Goal: Task Accomplishment & Management: Manage account settings

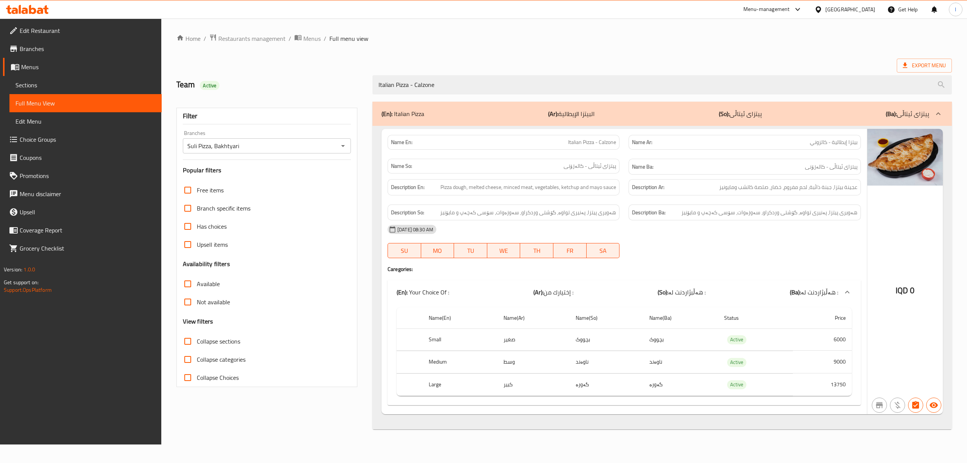
click at [25, 12] on icon at bounding box center [27, 9] width 43 height 9
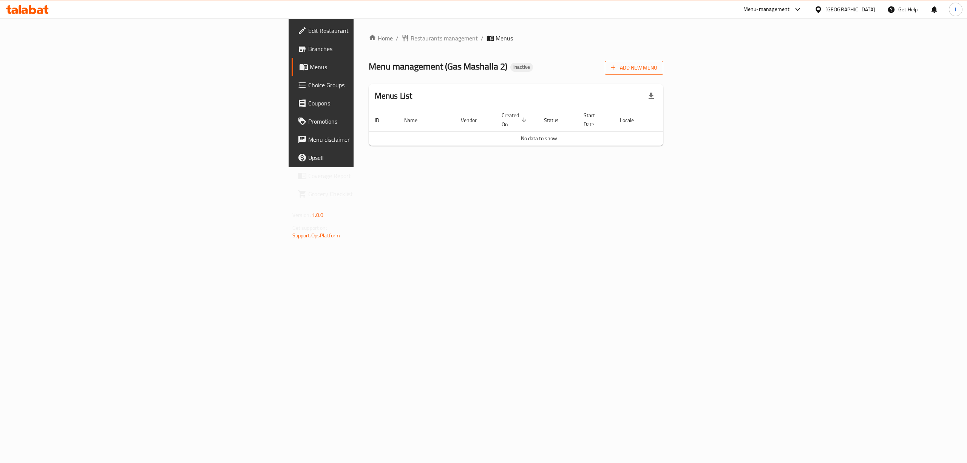
click at [657, 70] on span "Add New Menu" at bounding box center [634, 67] width 46 height 9
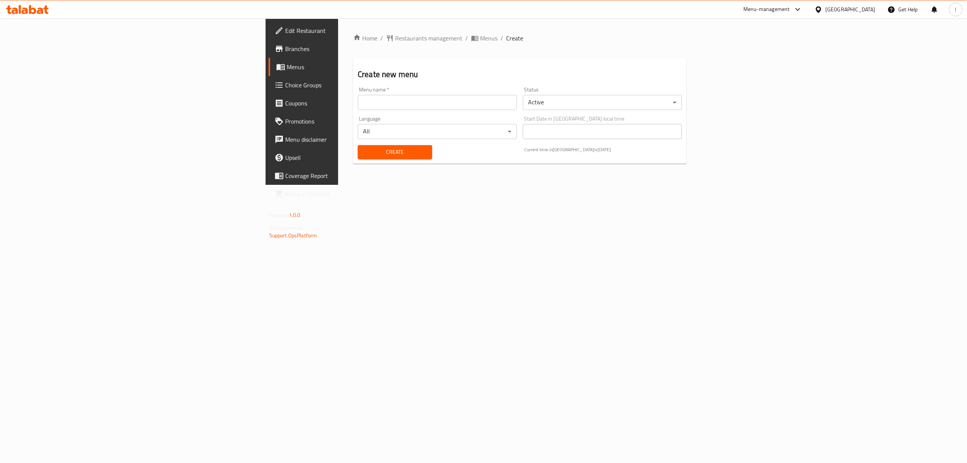
click at [399, 92] on div "Menu name   * Menu name *" at bounding box center [437, 98] width 159 height 23
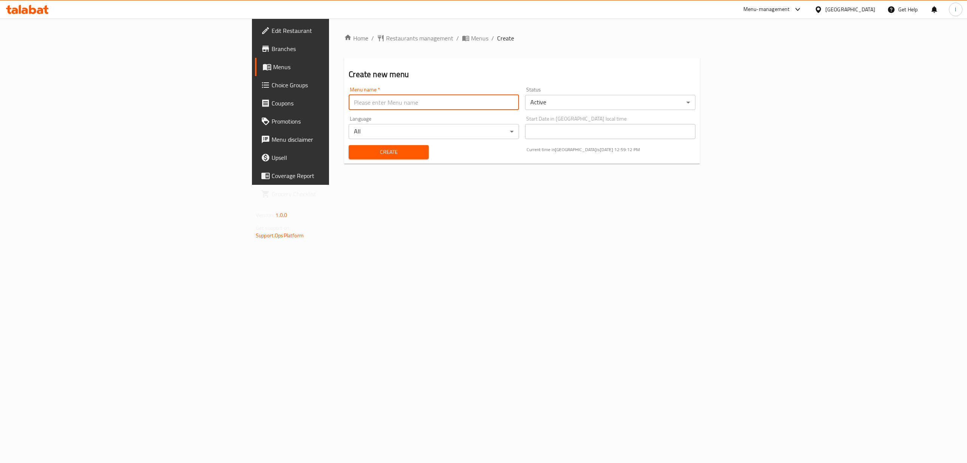
click at [349, 106] on input "text" at bounding box center [434, 102] width 170 height 15
type input "Lanya"
click at [355, 153] on span "Create" at bounding box center [389, 151] width 68 height 9
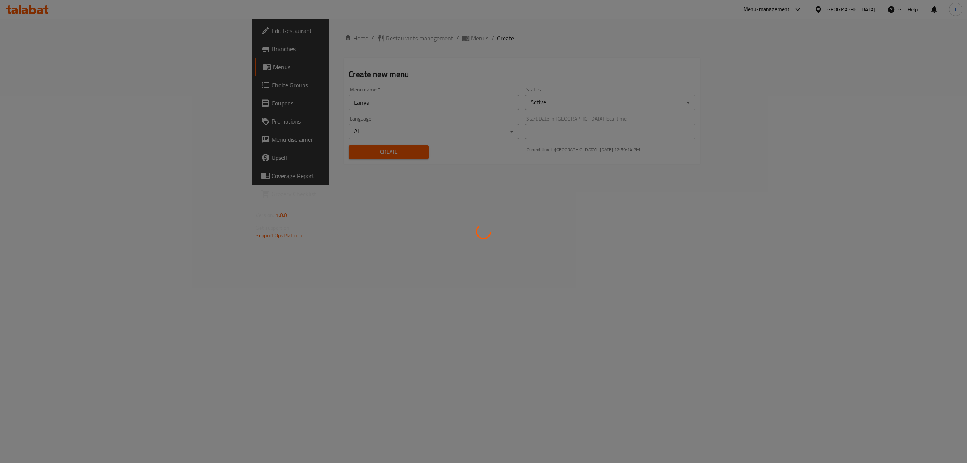
click at [27, 70] on div at bounding box center [483, 231] width 967 height 463
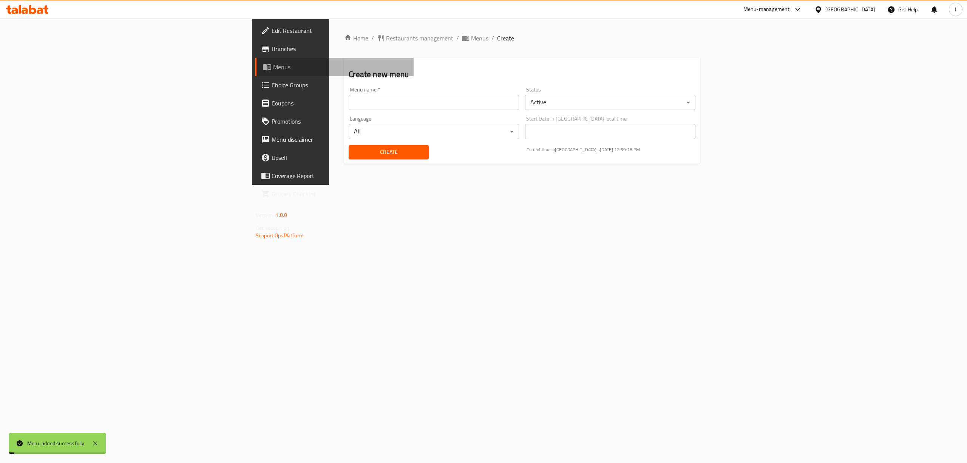
click at [273, 68] on span "Menus" at bounding box center [340, 66] width 134 height 9
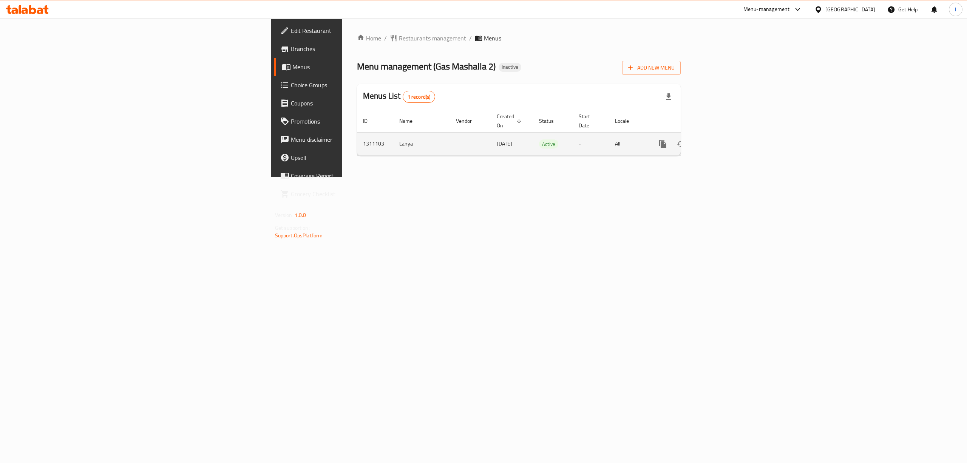
click at [722, 139] on icon "enhanced table" at bounding box center [717, 143] width 9 height 9
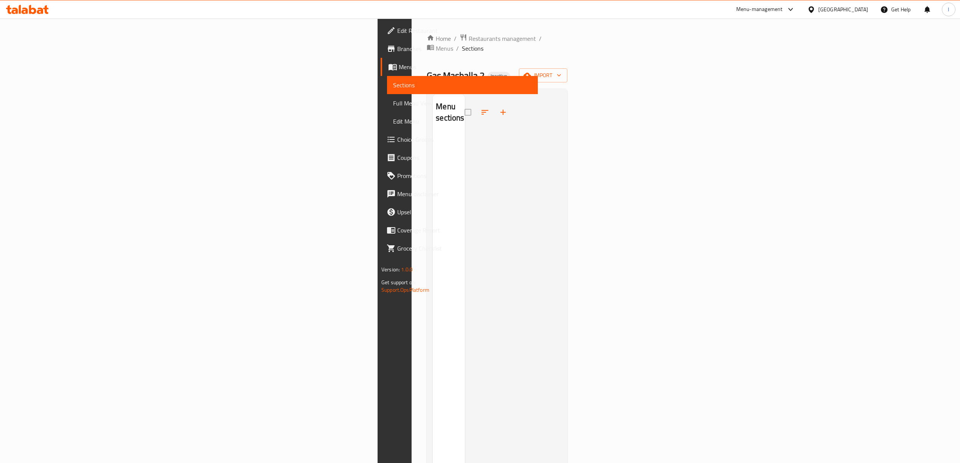
click at [397, 49] on span "Branches" at bounding box center [464, 48] width 134 height 9
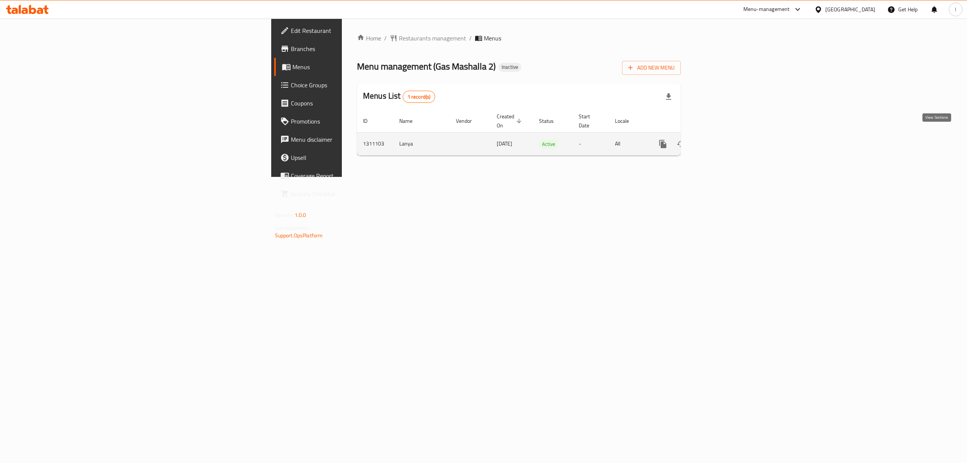
click at [727, 135] on link "enhanced table" at bounding box center [717, 144] width 18 height 18
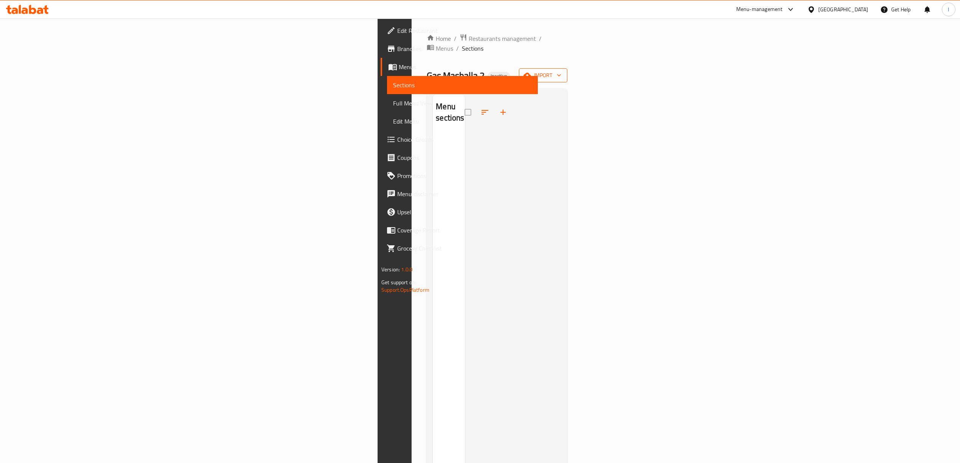
click at [531, 71] on icon "button" at bounding box center [527, 75] width 8 height 8
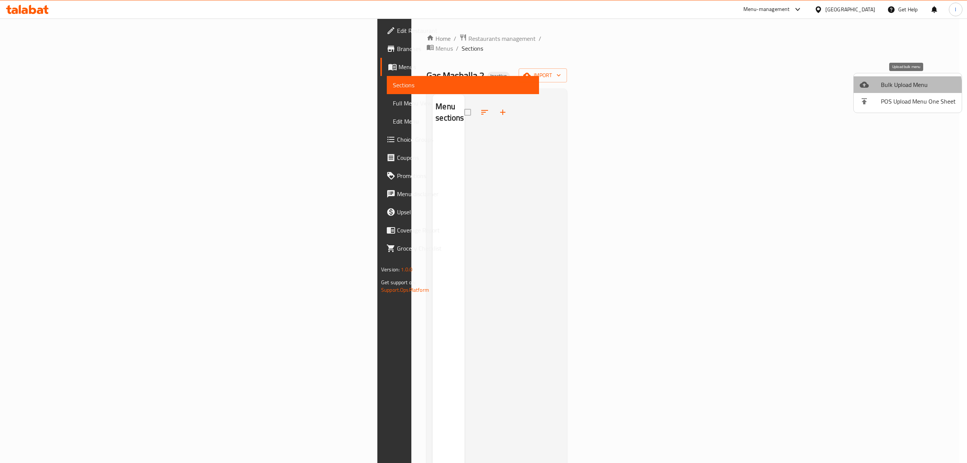
click at [907, 87] on span "Bulk Upload Menu" at bounding box center [918, 84] width 75 height 9
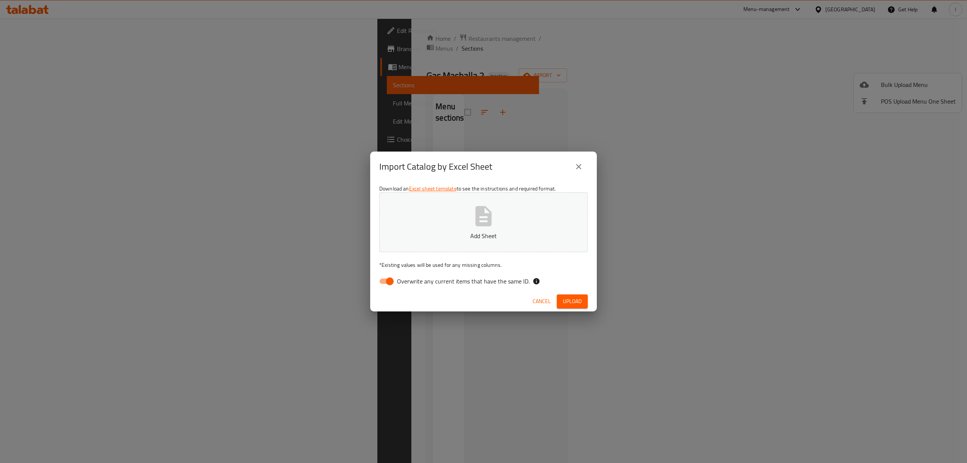
click at [431, 283] on span "Overwrite any current items that have the same ID." at bounding box center [463, 281] width 133 height 9
click at [411, 283] on input "Overwrite any current items that have the same ID." at bounding box center [389, 281] width 43 height 14
checkbox input "false"
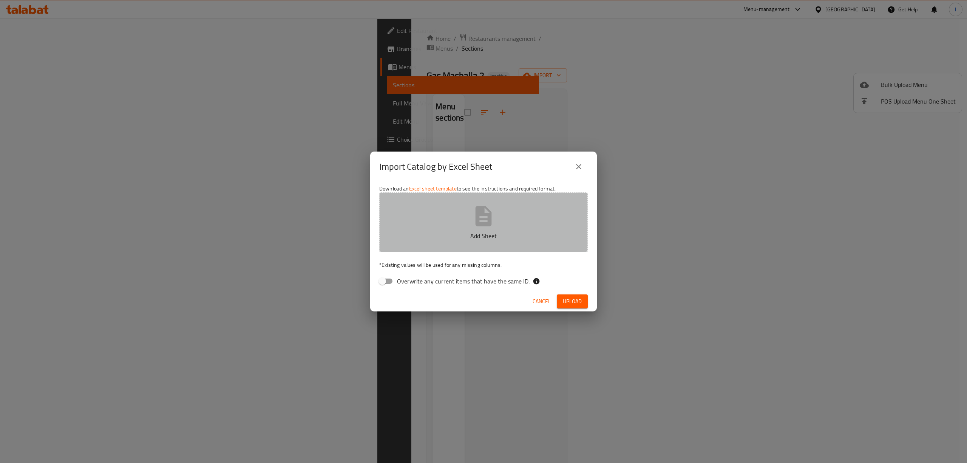
click at [448, 243] on button "Add Sheet" at bounding box center [483, 222] width 209 height 60
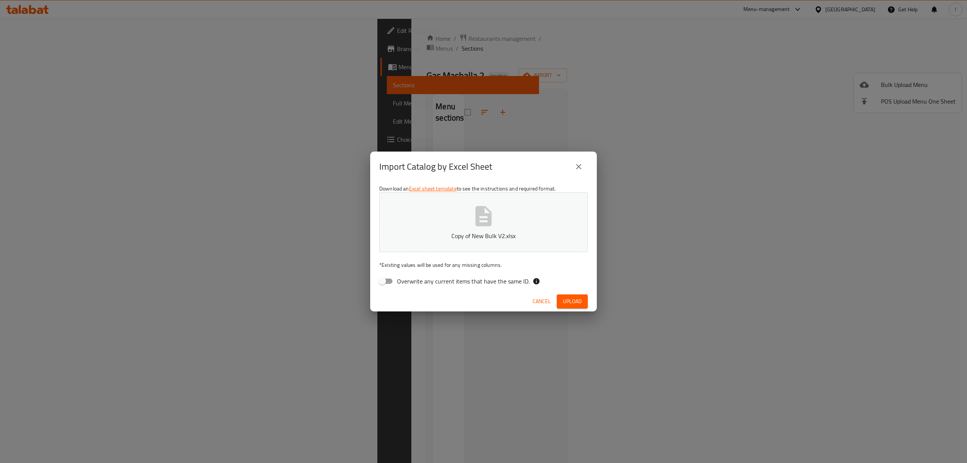
click at [578, 305] on span "Upload" at bounding box center [572, 301] width 19 height 9
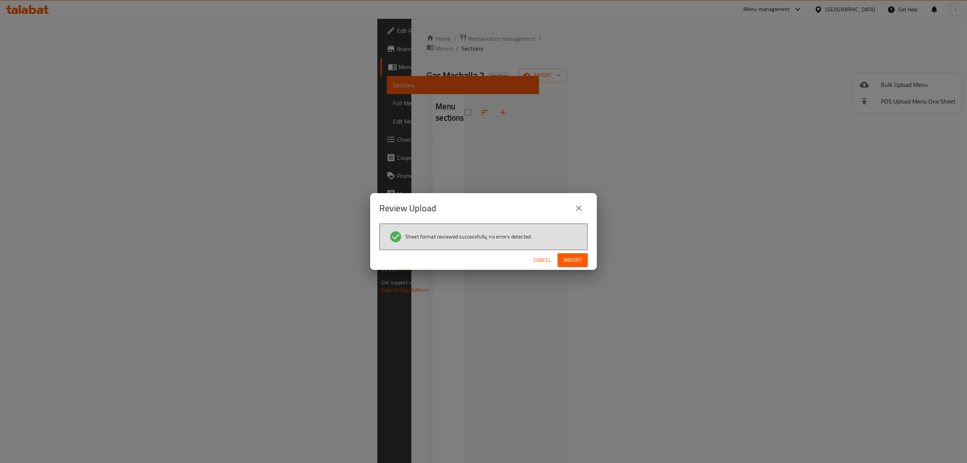
drag, startPoint x: 578, startPoint y: 262, endPoint x: 575, endPoint y: 264, distance: 3.9
click at [577, 261] on span "Import" at bounding box center [573, 259] width 18 height 9
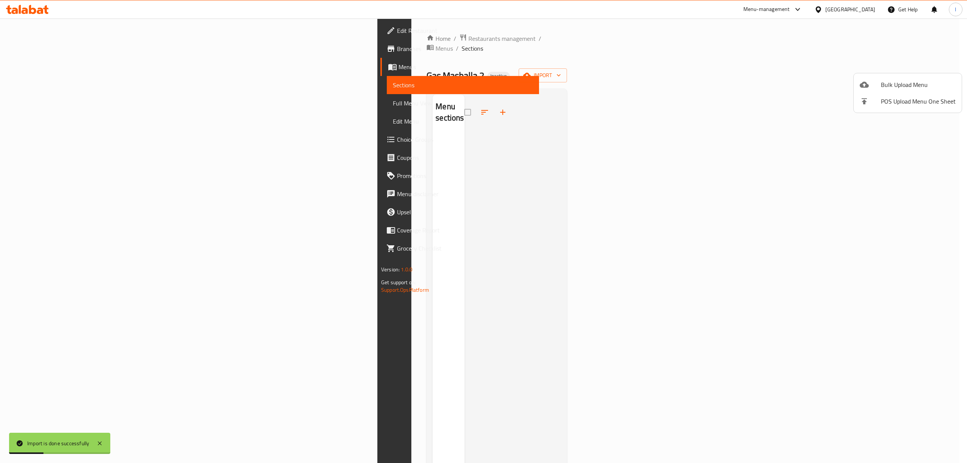
click at [66, 105] on div at bounding box center [483, 231] width 967 height 463
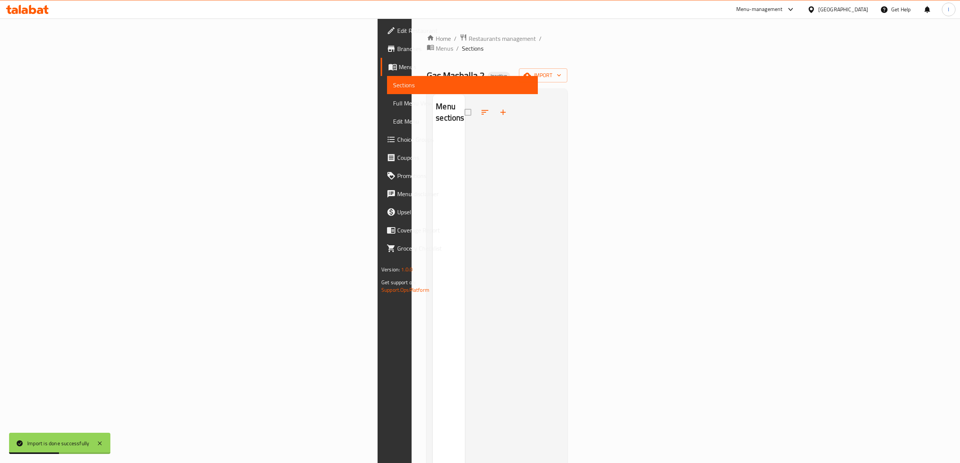
click at [393, 105] on span "Full Menu View" at bounding box center [462, 103] width 139 height 9
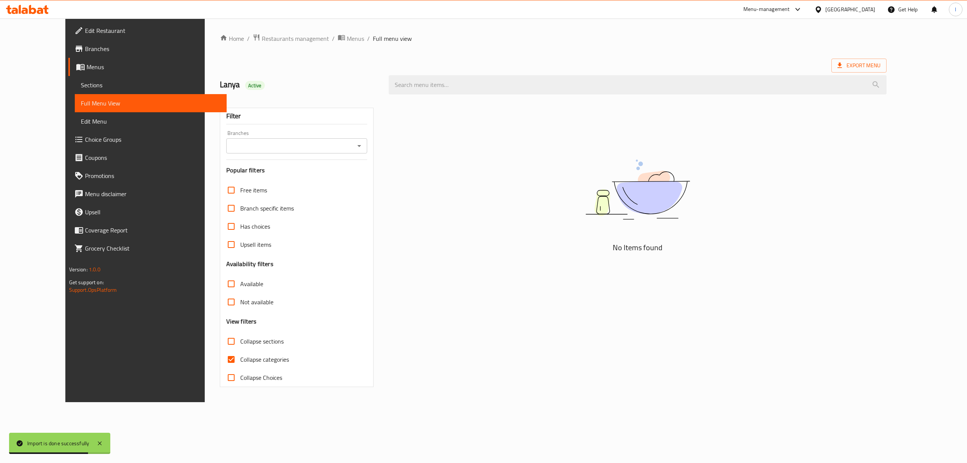
click at [256, 138] on div "Branches" at bounding box center [296, 145] width 141 height 15
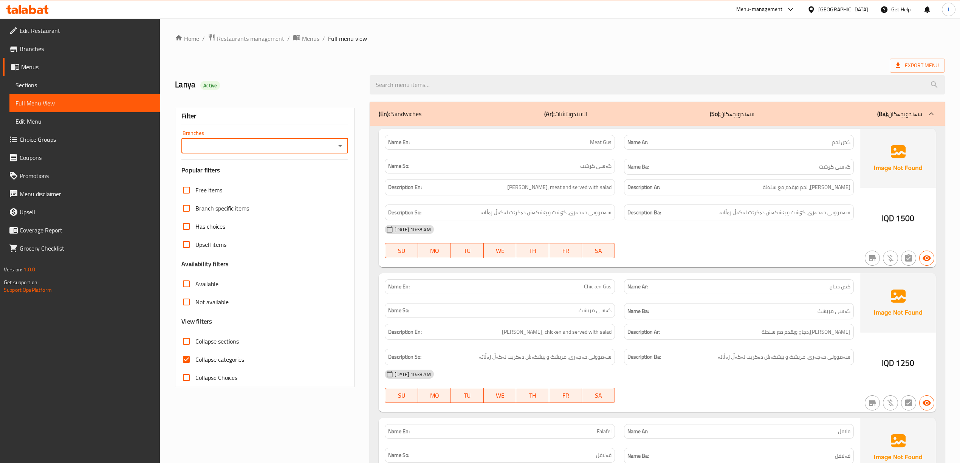
click at [303, 147] on input "Branches" at bounding box center [259, 146] width 150 height 11
click at [246, 186] on ul "All Gas Mashalla 2," at bounding box center [264, 172] width 167 height 33
click at [246, 180] on li "Gas Mashalla 2," at bounding box center [264, 179] width 167 height 14
type input "Gas Mashalla 2,"
click at [217, 348] on label "Collapse sections" at bounding box center [208, 341] width 62 height 18
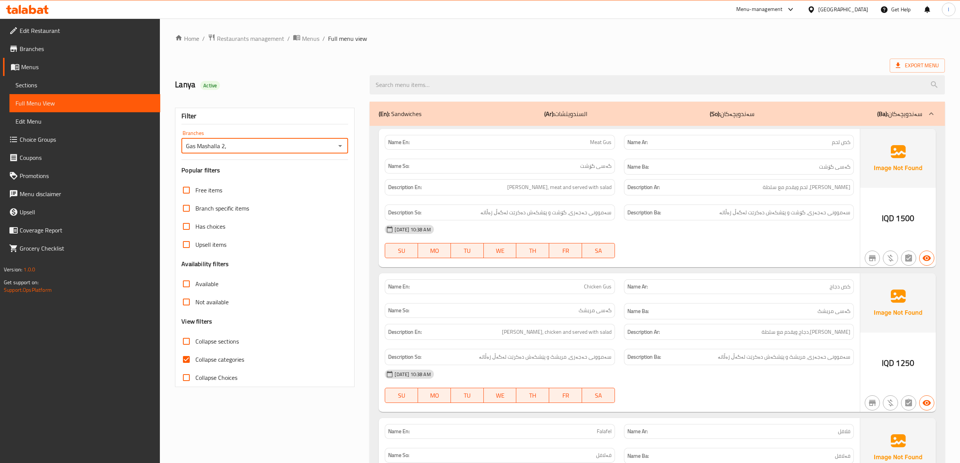
click at [195, 348] on input "Collapse sections" at bounding box center [186, 341] width 18 height 18
checkbox input "true"
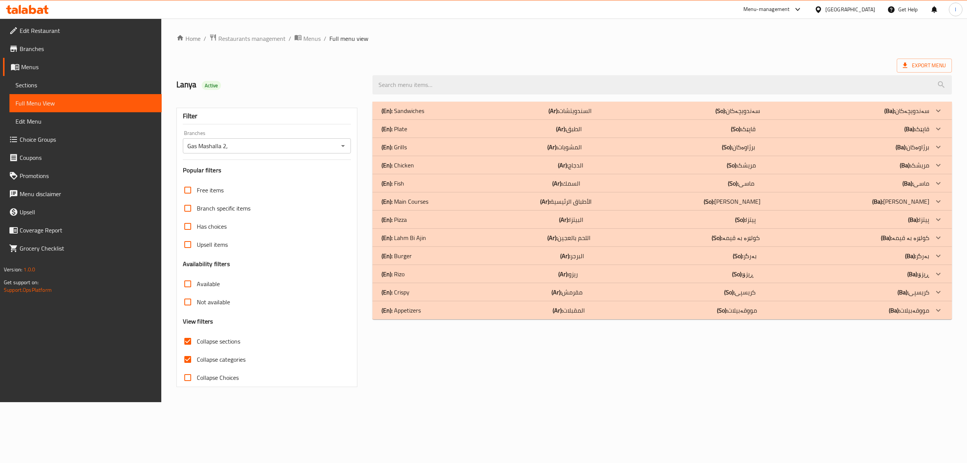
click at [216, 356] on span "Collapse categories" at bounding box center [221, 359] width 49 height 9
click at [197, 356] on input "Collapse categories" at bounding box center [188, 359] width 18 height 18
checkbox input "false"
click at [38, 86] on span "Sections" at bounding box center [85, 84] width 140 height 9
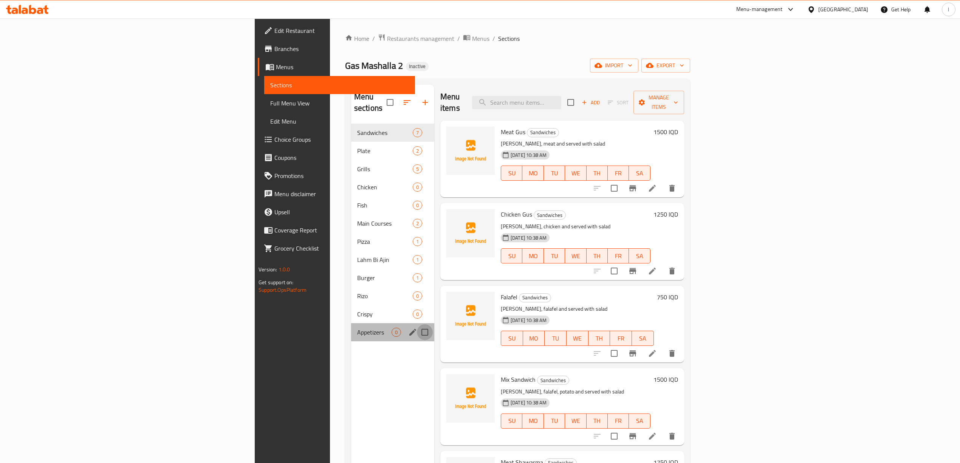
click at [417, 324] on input "Menu sections" at bounding box center [425, 332] width 16 height 16
checkbox input "true"
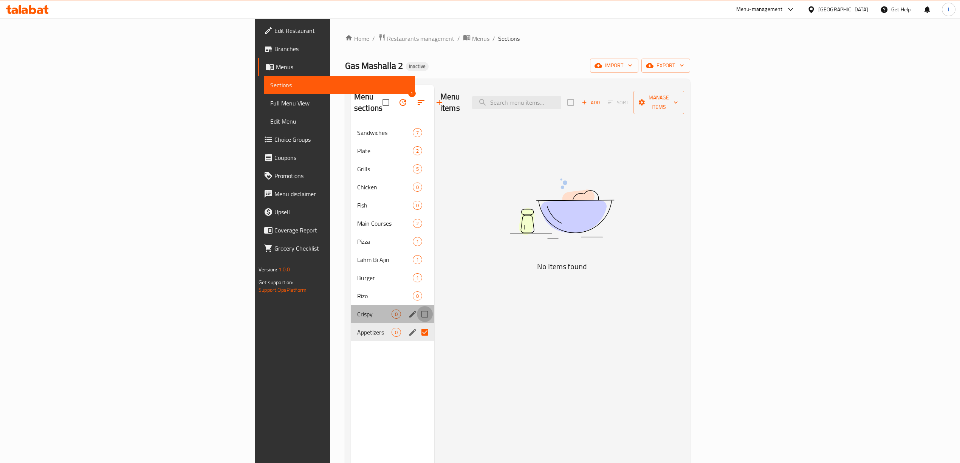
click at [417, 306] on input "Menu sections" at bounding box center [425, 314] width 16 height 16
checkbox input "true"
click at [417, 288] on input "Menu sections" at bounding box center [425, 296] width 16 height 16
checkbox input "true"
click at [417, 197] on input "Menu sections" at bounding box center [425, 205] width 16 height 16
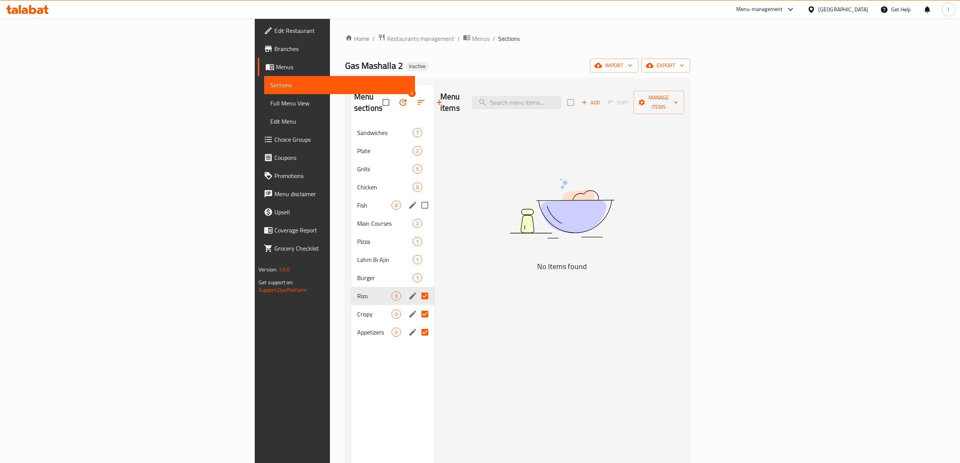
checkbox input "true"
click at [417, 179] on input "Menu sections" at bounding box center [425, 187] width 16 height 16
checkbox input "true"
click at [398, 98] on icon "button" at bounding box center [402, 102] width 9 height 9
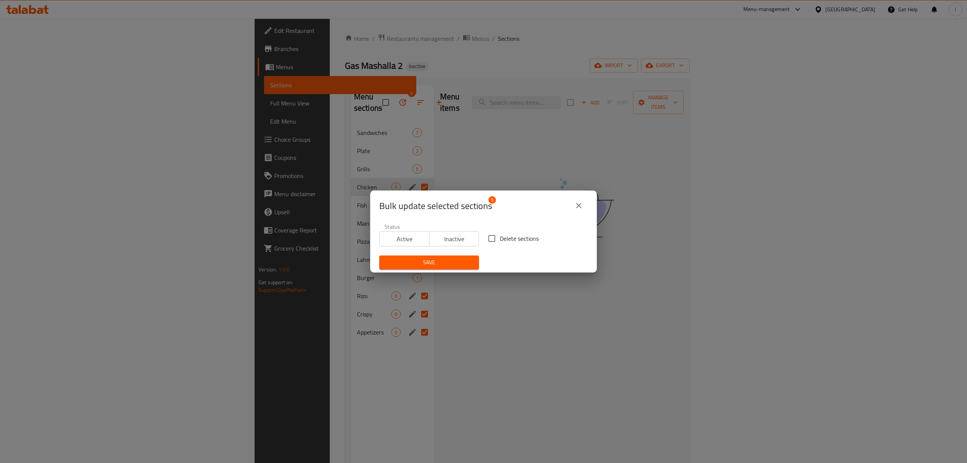
click at [500, 238] on span "Delete sections" at bounding box center [519, 238] width 39 height 9
click at [497, 238] on input "Delete sections" at bounding box center [492, 238] width 16 height 16
checkbox input "true"
click at [428, 264] on span "Save" at bounding box center [429, 262] width 88 height 9
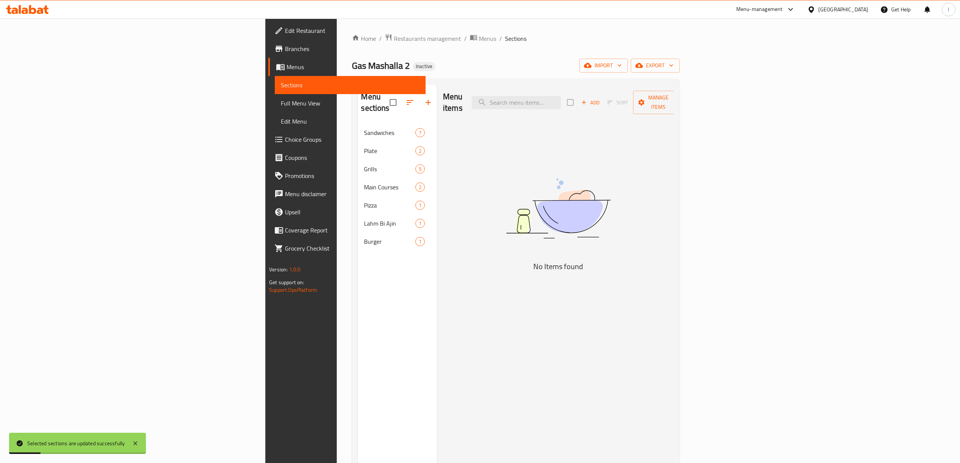
click at [281, 106] on span "Full Menu View" at bounding box center [350, 103] width 139 height 9
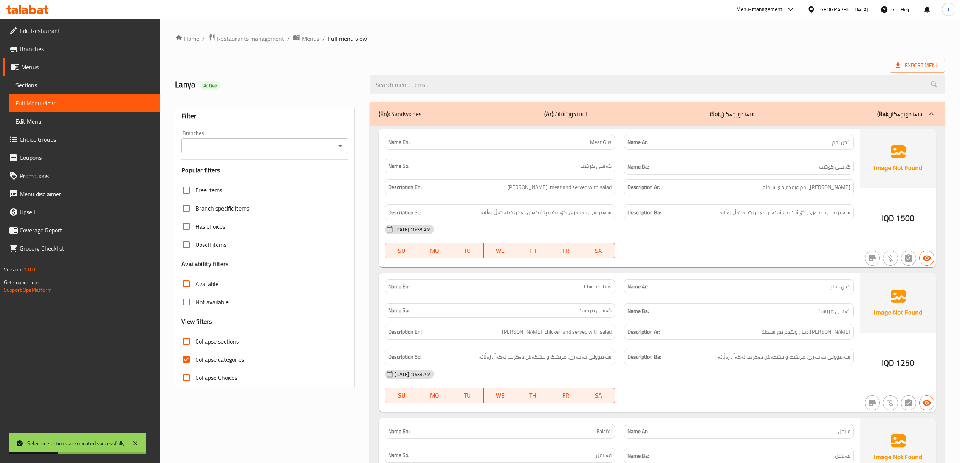
click at [284, 158] on div "Filter Branches Branches Popular filters Free items Branch specific items Has c…" at bounding box center [264, 247] width 179 height 279
click at [280, 150] on input "Branches" at bounding box center [259, 146] width 150 height 11
click at [281, 179] on li "Gas Mashalla 2," at bounding box center [264, 179] width 167 height 14
type input "Gas Mashalla 2,"
click at [225, 359] on span "Collapse categories" at bounding box center [219, 359] width 49 height 9
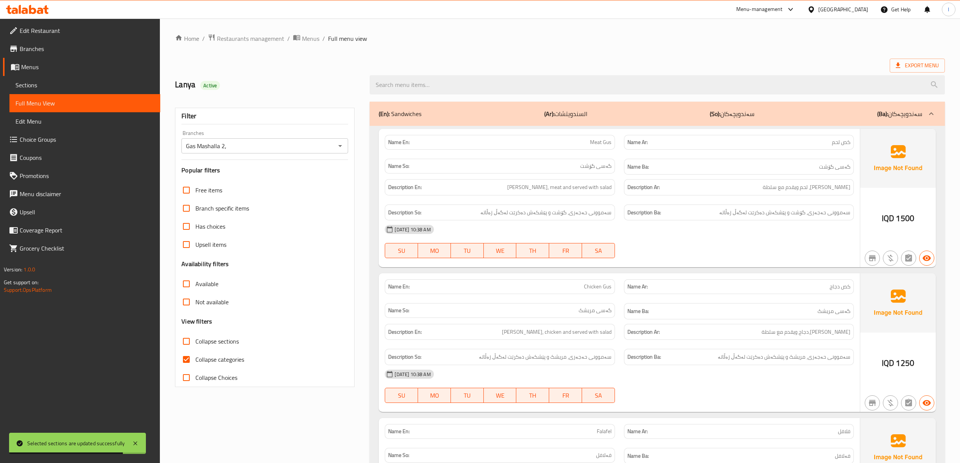
click at [195, 359] on input "Collapse categories" at bounding box center [186, 359] width 18 height 18
checkbox input "false"
click at [493, 121] on div "(En): Sandwiches (Ar): السندويتشات (So): سەندویچەکان (Ba): سەندویچەکان" at bounding box center [656, 114] width 575 height 24
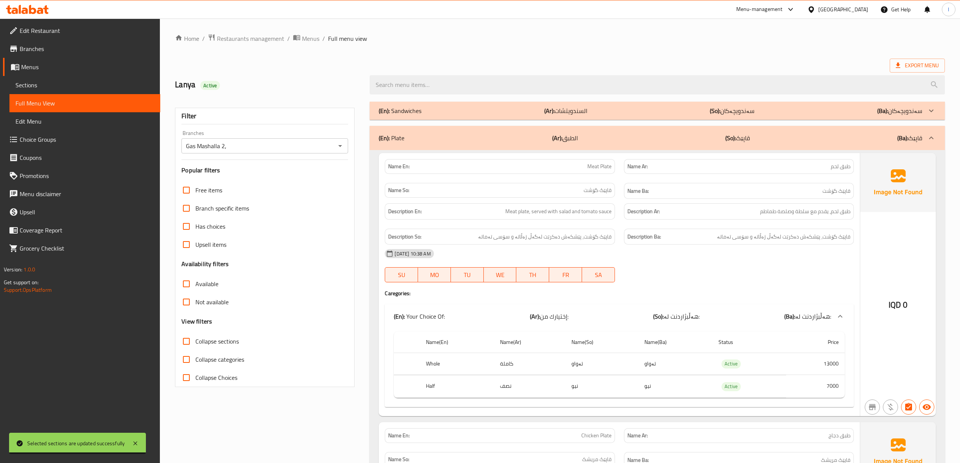
click at [203, 343] on span "Collapse sections" at bounding box center [216, 341] width 43 height 9
click at [195, 343] on input "Collapse sections" at bounding box center [186, 341] width 18 height 18
checkbox input "true"
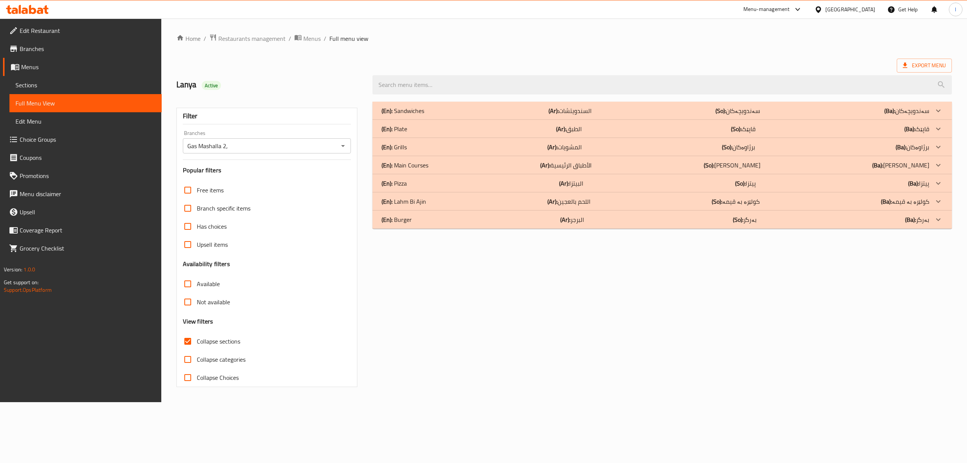
click at [428, 224] on div "(En): Burger (Ar): البرجر (So): بەرگر (Ba): بەرگر" at bounding box center [663, 219] width 580 height 18
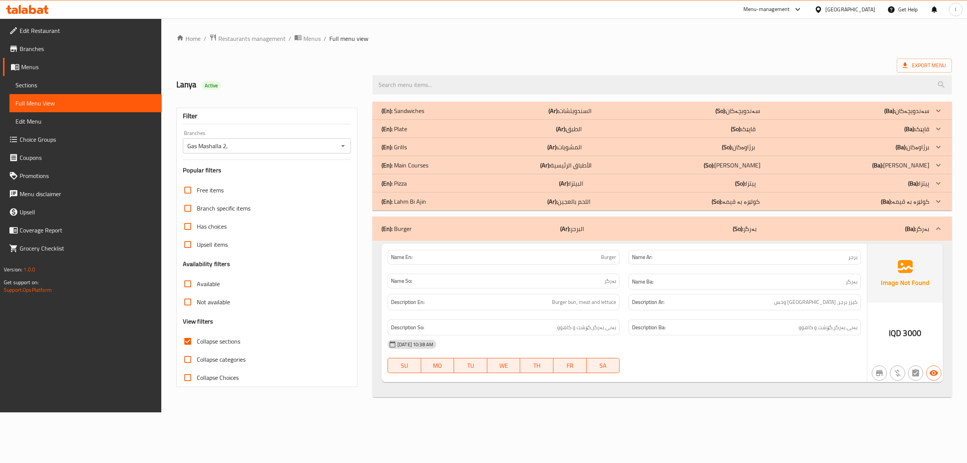
click at [637, 224] on div "(En): Burger (Ar): البرجر (So): بەرگر (Ba): بەرگر" at bounding box center [663, 228] width 580 height 24
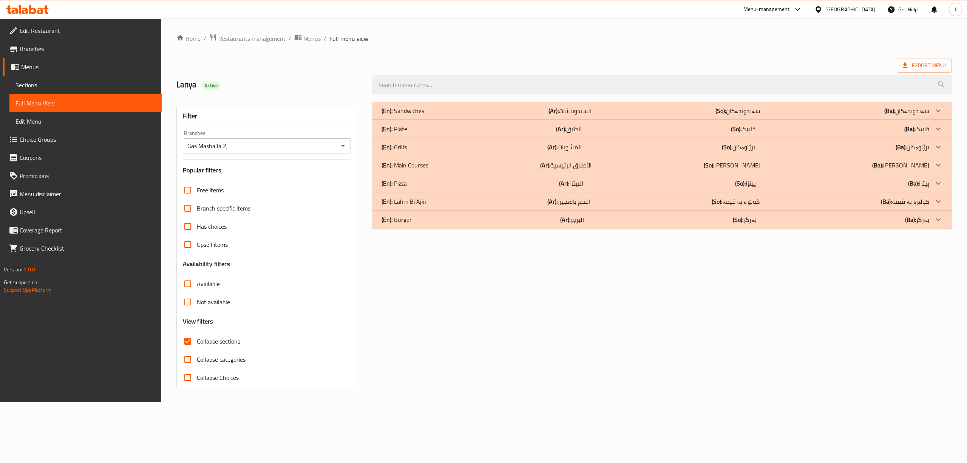
click at [629, 210] on div "(En): Burger (Ar): البرجر (So): بەرگر (Ba): بەرگر" at bounding box center [663, 219] width 580 height 18
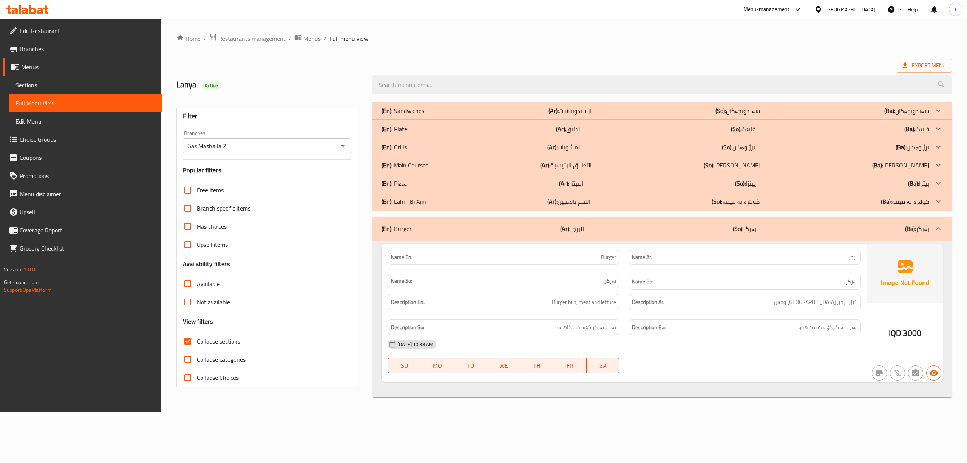
click at [627, 206] on div "(En): Lahm Bi Ajin (Ar): اللحم بالعجين (So): کولێرە بە قیمە (Ba): کولێرە بە قیمە" at bounding box center [656, 201] width 548 height 9
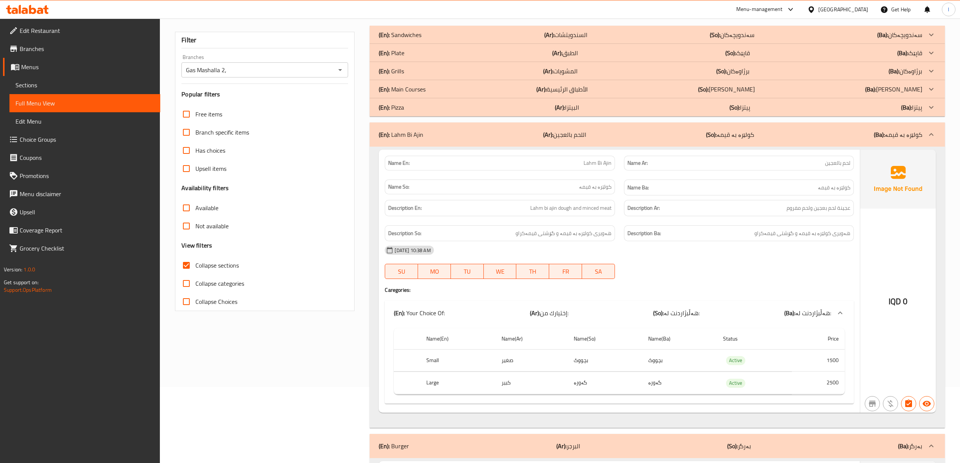
scroll to position [100, 0]
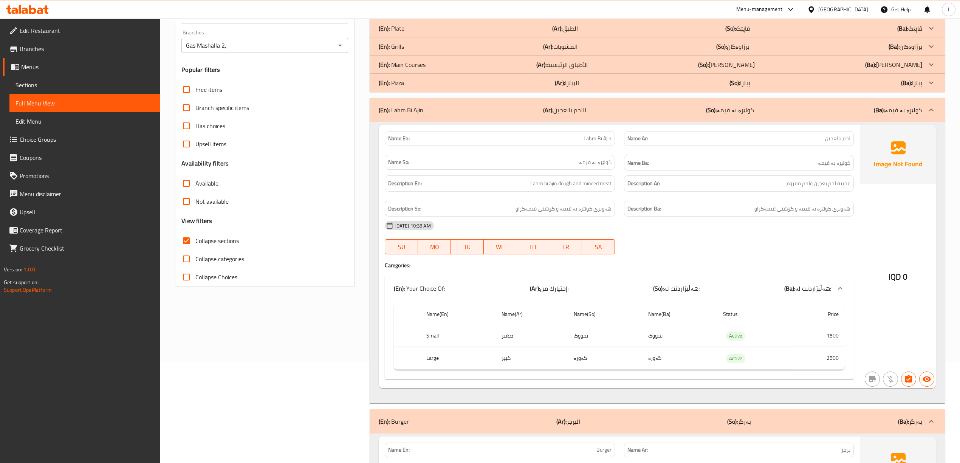
click at [713, 110] on b "(So):" at bounding box center [711, 109] width 11 height 11
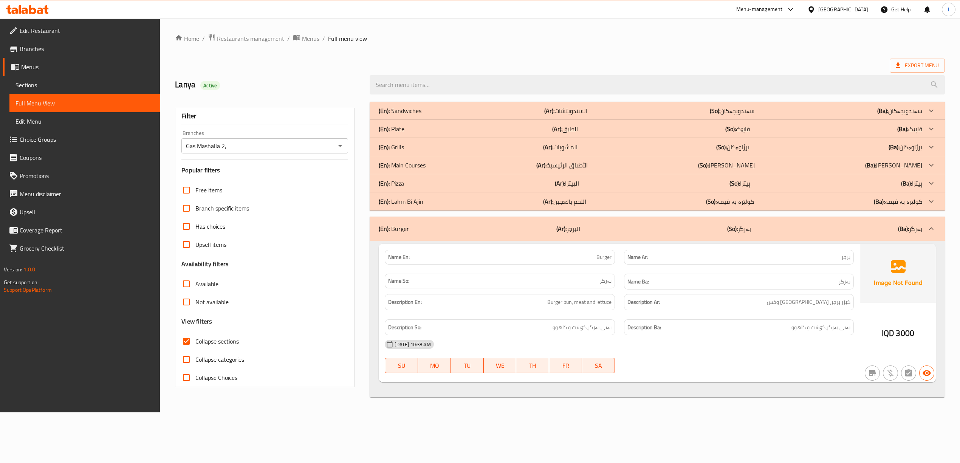
scroll to position [0, 0]
click at [710, 180] on div "(En): Pizza (Ar): البيتزا (So): پیتزا (Ba): پیتزا" at bounding box center [656, 183] width 548 height 9
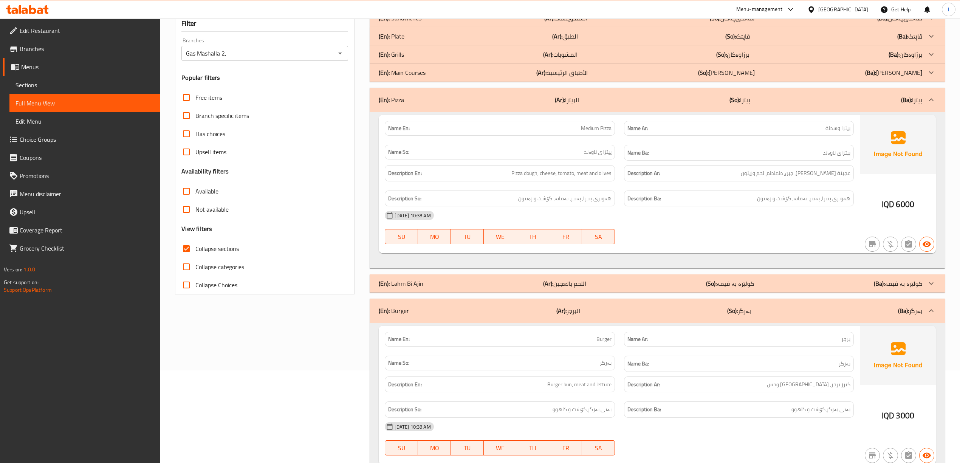
scroll to position [100, 0]
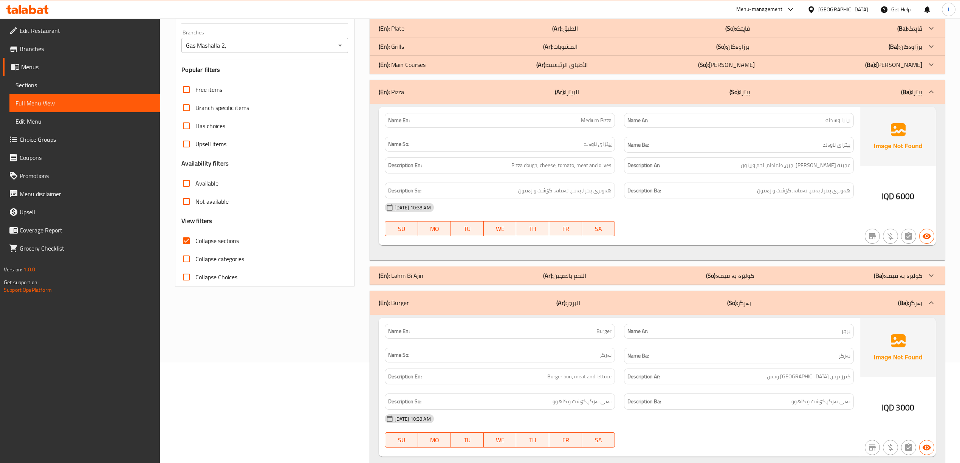
click at [623, 310] on div "(En): Burger (Ar): البرجر (So): بەرگر (Ba): بەرگر" at bounding box center [656, 303] width 575 height 24
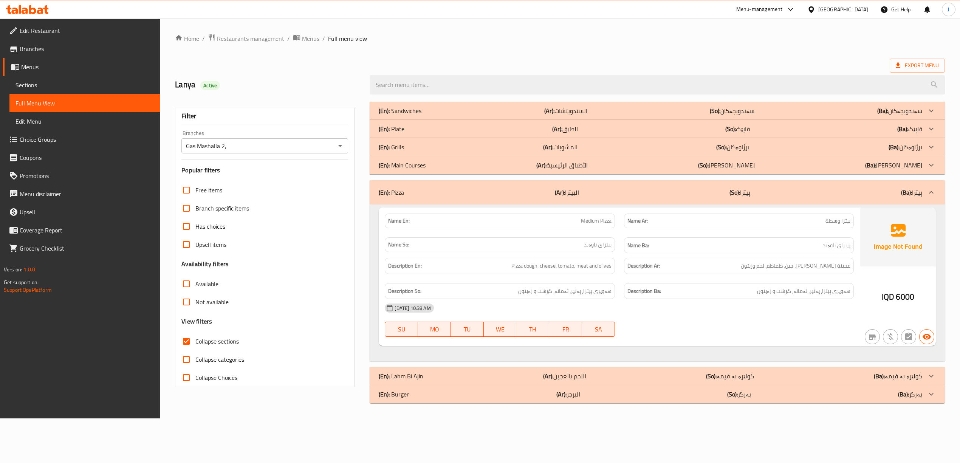
scroll to position [0, 0]
click at [718, 185] on div "(En): Pizza (Ar): البيتزا (So): پیتزا (Ba): پیتزا" at bounding box center [663, 192] width 580 height 24
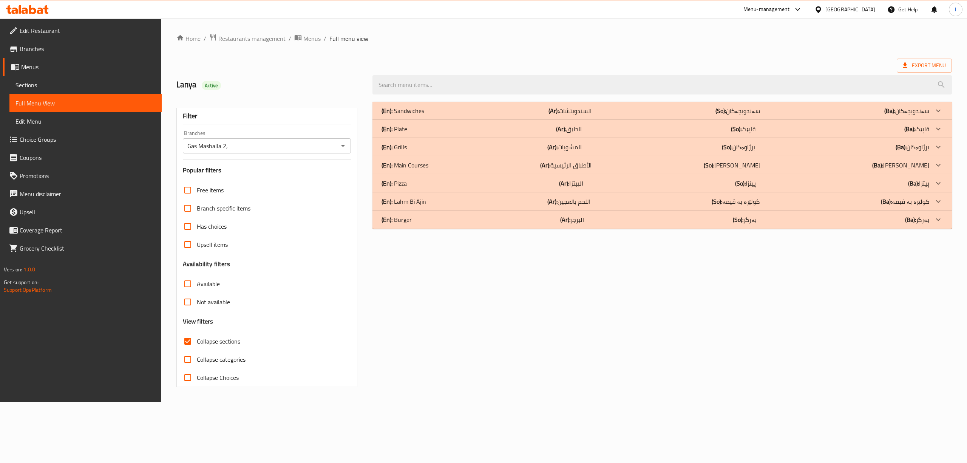
click at [714, 165] on b "(So):" at bounding box center [709, 164] width 11 height 11
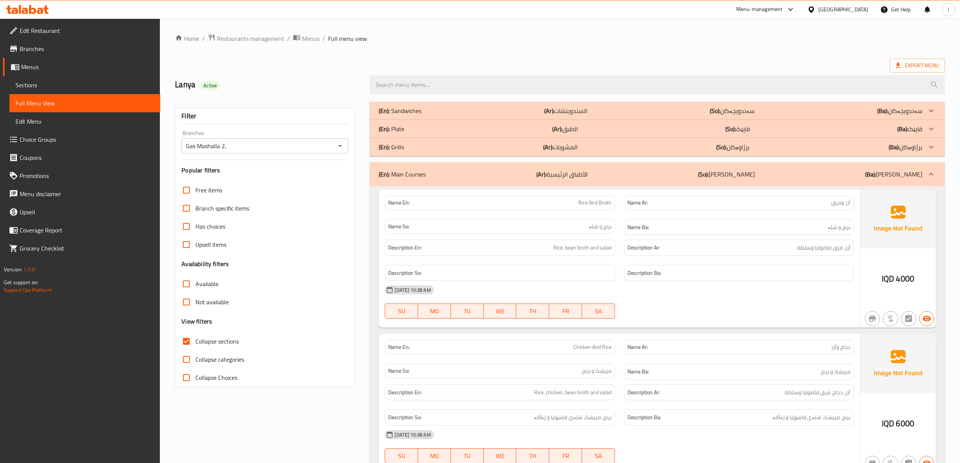
scroll to position [102, 0]
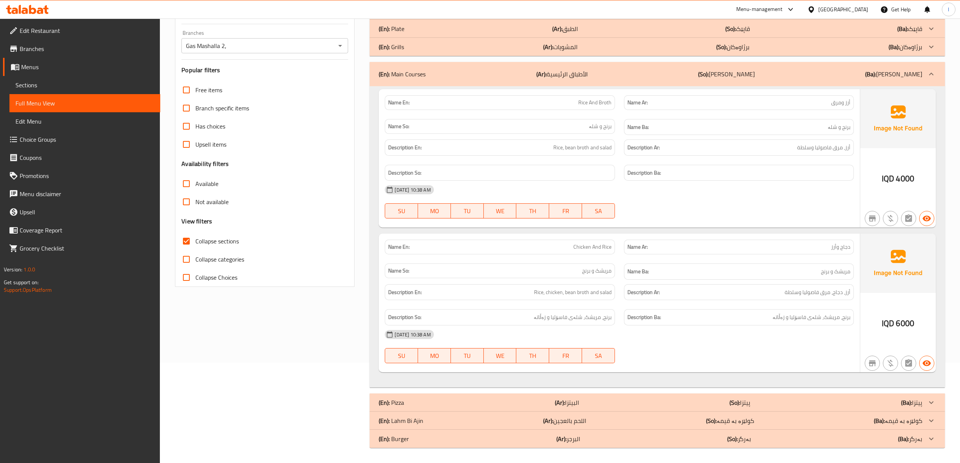
click at [671, 70] on div "(En): Main Courses (Ar): الأطباق الرئيسية (So): ژەمە سەرەکییەکان (Ba): ژەمە سەر…" at bounding box center [650, 74] width 543 height 9
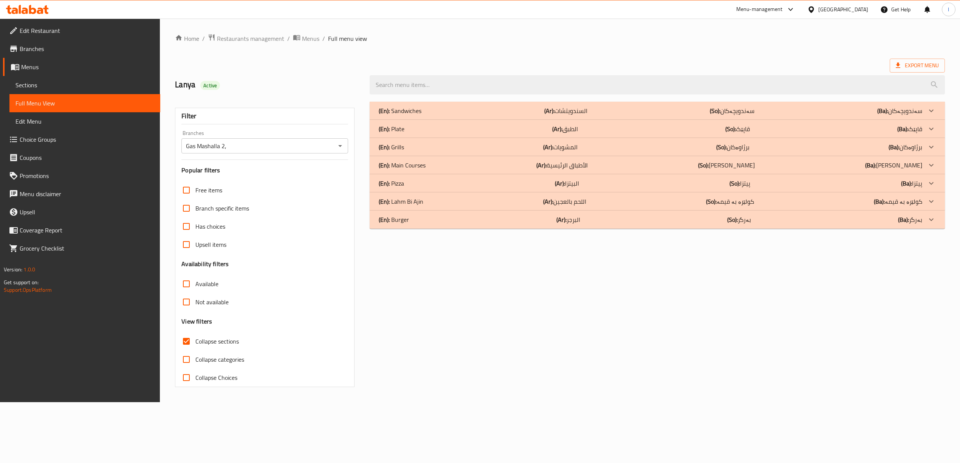
scroll to position [0, 0]
click at [581, 142] on p "(Ar): المشويات" at bounding box center [564, 146] width 34 height 9
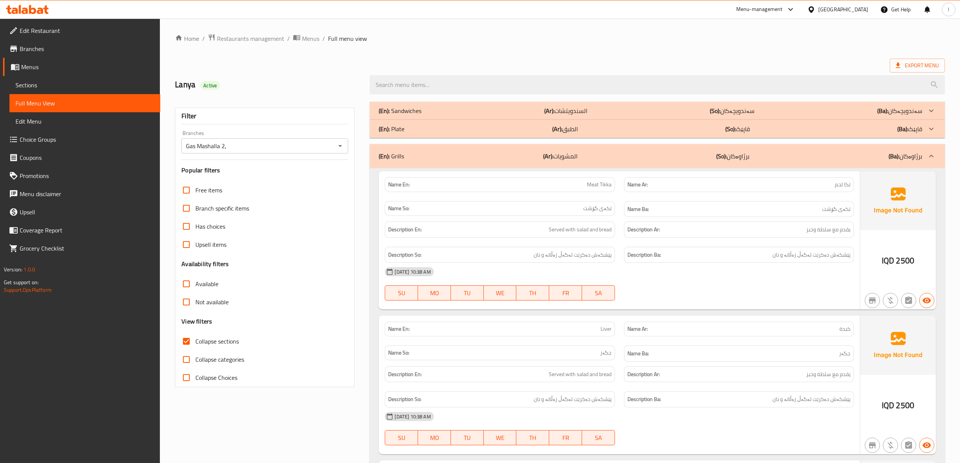
click at [750, 153] on div "(En): Grills (Ar): المشويات (So): برژاوەکان (Ba): برژاوەکان" at bounding box center [650, 156] width 543 height 9
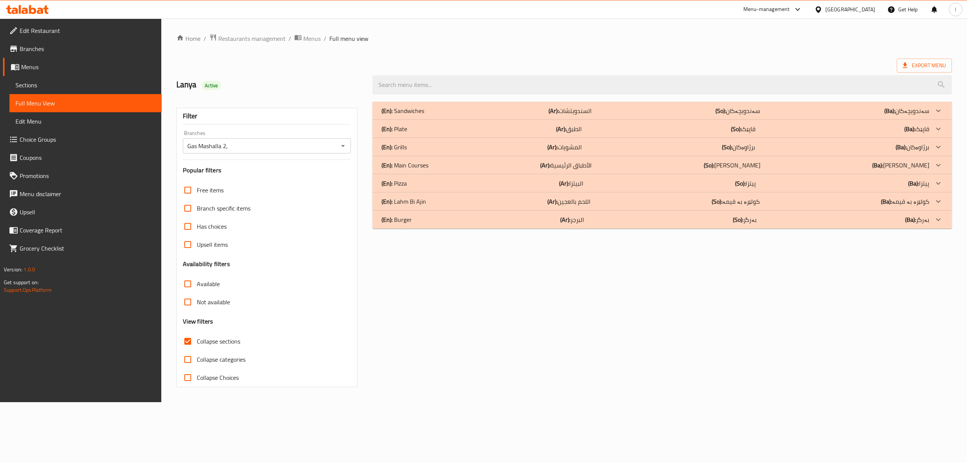
click at [725, 130] on div "(En): Plate (Ar): الطبق (So): قاپێک (Ba): قاپێک" at bounding box center [656, 128] width 548 height 9
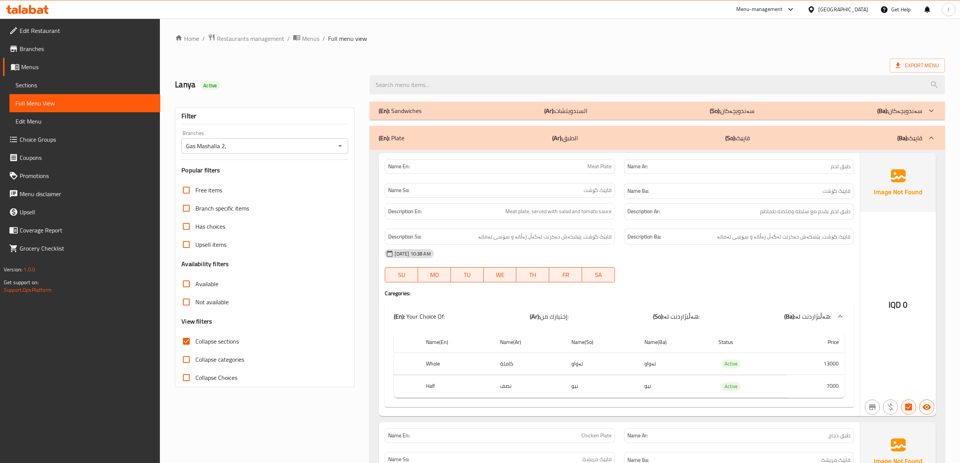
click at [582, 140] on div "(En): Plate (Ar): الطبق (So): قاپێک (Ba): قاپێک" at bounding box center [650, 137] width 543 height 9
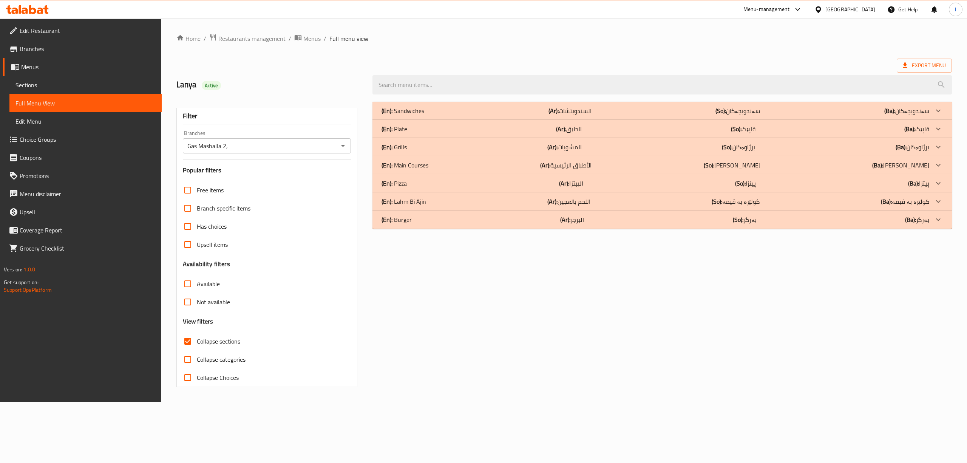
click at [583, 110] on p "(Ar): السندويتشات" at bounding box center [570, 110] width 43 height 9
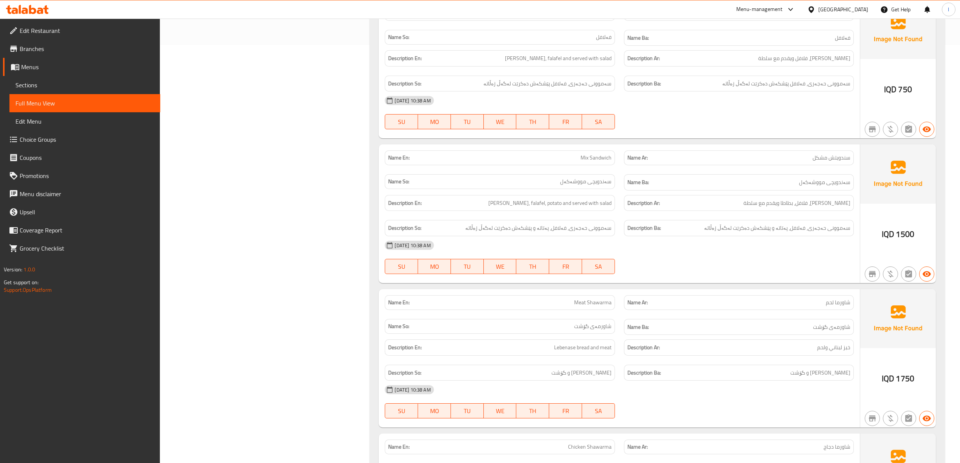
scroll to position [455, 0]
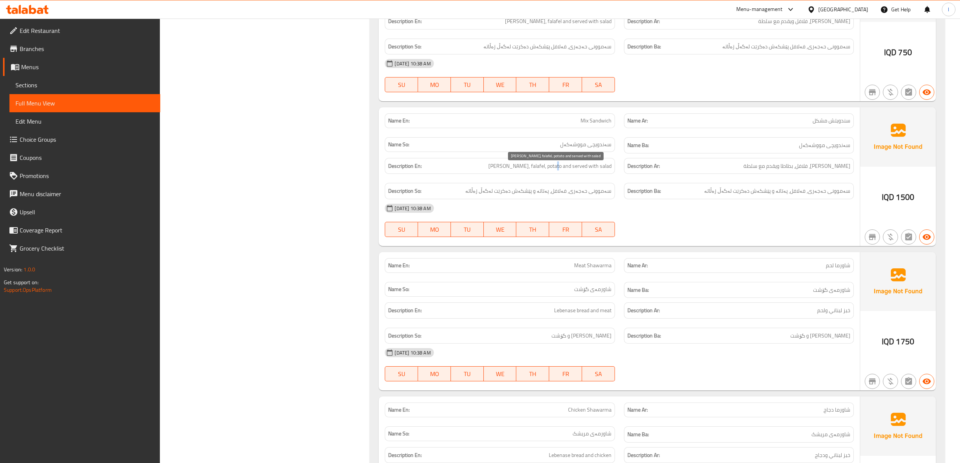
drag, startPoint x: 558, startPoint y: 171, endPoint x: 557, endPoint y: 176, distance: 5.6
click at [557, 174] on div "Description En: Hajari samoon, falafel, potato and served with salad" at bounding box center [500, 166] width 230 height 16
click at [579, 170] on span "Hajari samoon, falafel, potato and served with salad" at bounding box center [549, 165] width 123 height 9
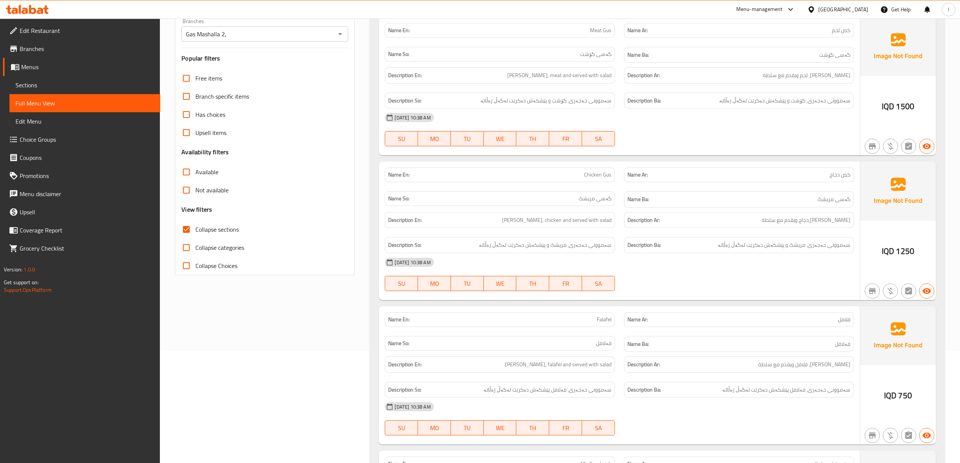
scroll to position [80, 0]
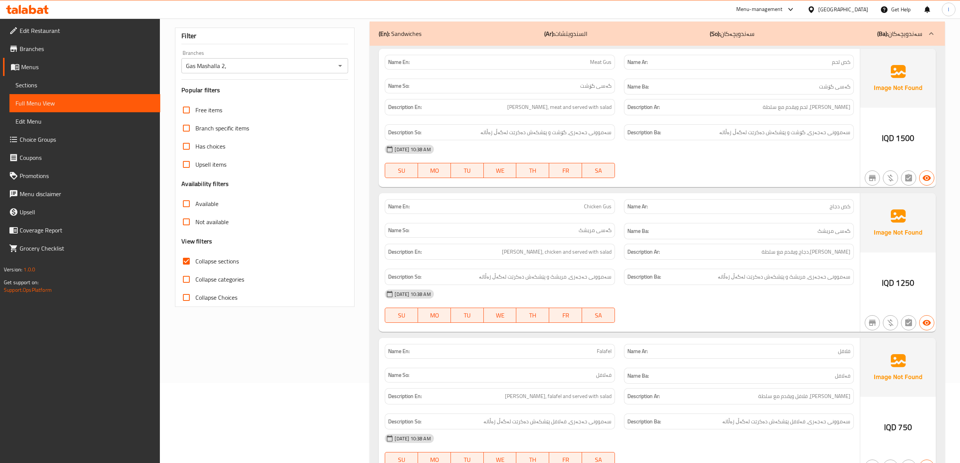
click at [19, 88] on span "Sections" at bounding box center [84, 84] width 139 height 9
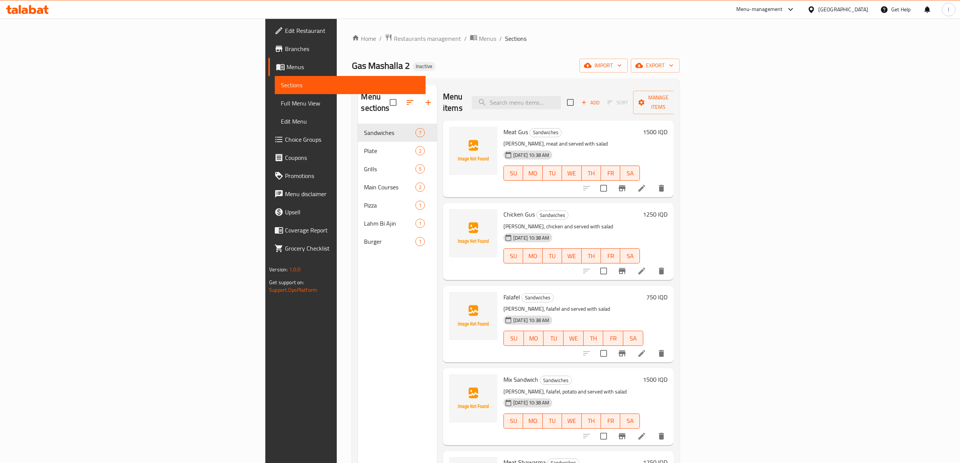
click at [358, 435] on div "Menu sections Sandwiches 7 Plate 2 Grills 5 Main Courses 2 Pizza 1 Lahm Bi Ajin…" at bounding box center [397, 316] width 79 height 463
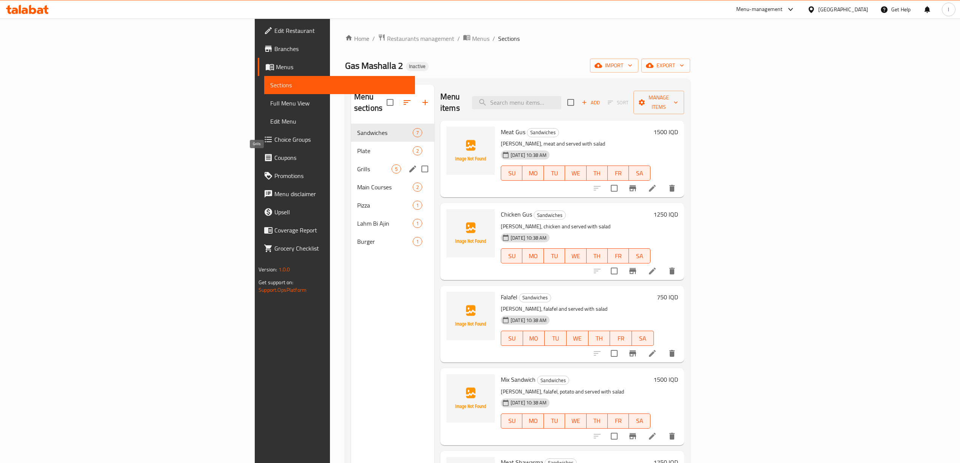
click at [357, 164] on span "Grills" at bounding box center [374, 168] width 34 height 9
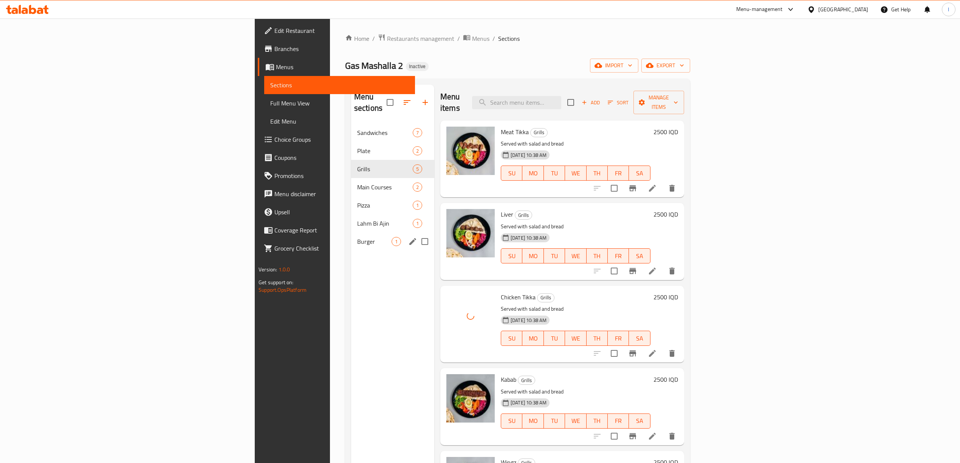
click at [351, 236] on div "Burger 1" at bounding box center [392, 241] width 83 height 18
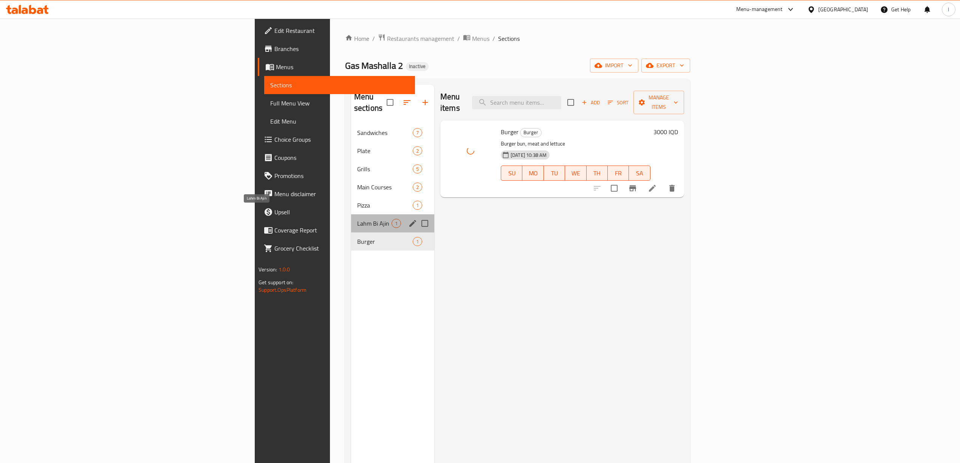
click at [357, 219] on span "Lahm Bi Ajin" at bounding box center [374, 223] width 34 height 9
click at [357, 201] on span "Pizza" at bounding box center [374, 205] width 34 height 9
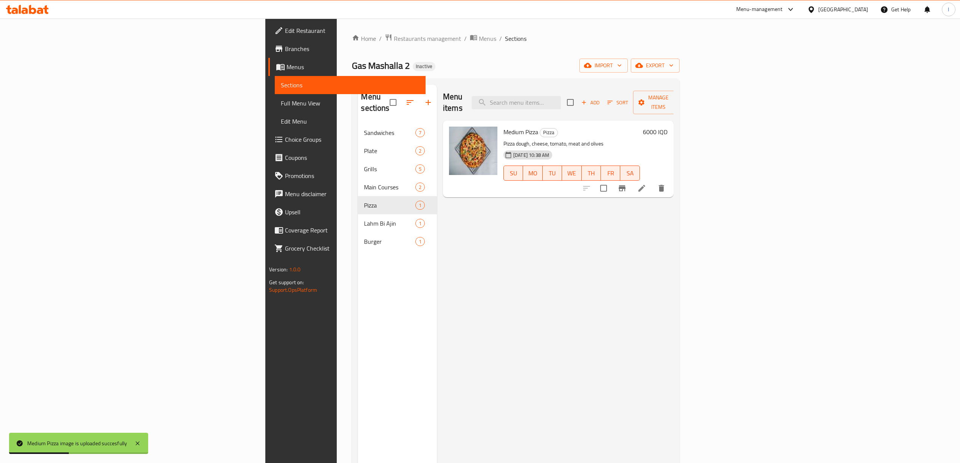
click at [652, 181] on li at bounding box center [641, 188] width 21 height 14
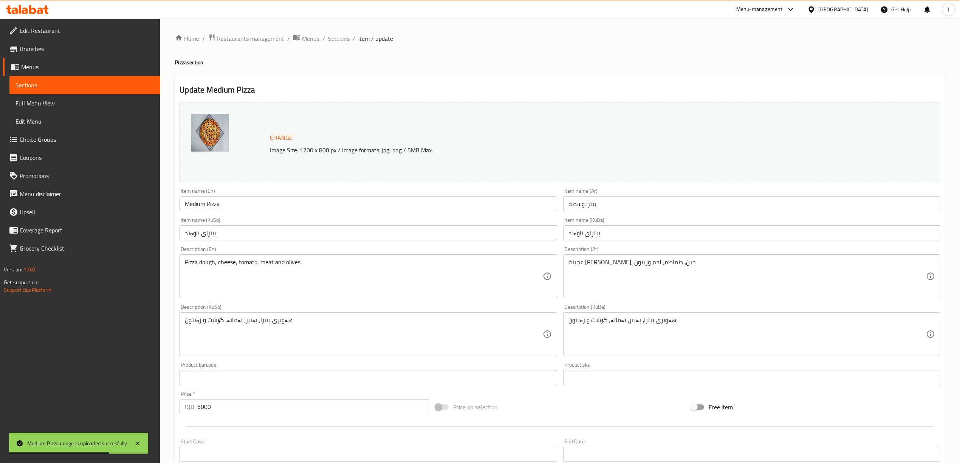
click at [202, 206] on input "Medium Pizza" at bounding box center [367, 203] width 377 height 15
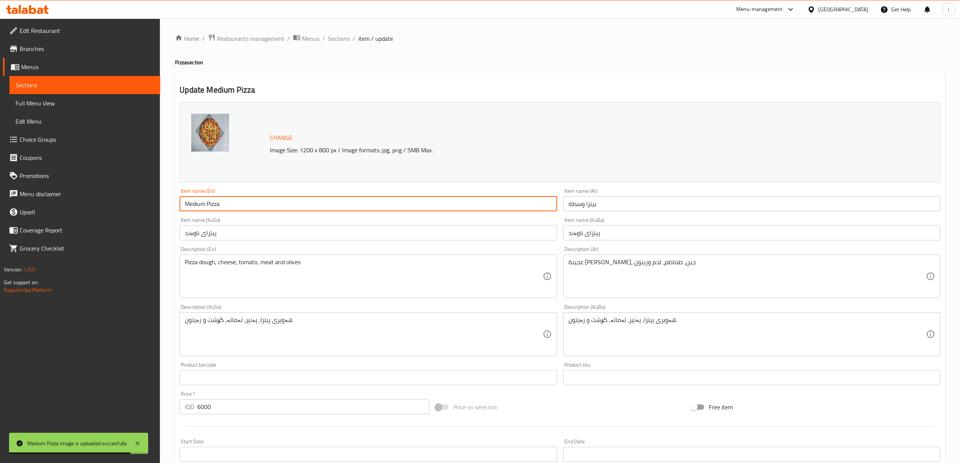
click at [206, 202] on input "Medium Pizza" at bounding box center [367, 203] width 377 height 15
click at [210, 203] on input "Medium Pizza" at bounding box center [367, 203] width 377 height 15
paste input "Mixed"
type input "Medium Mixed Pizza"
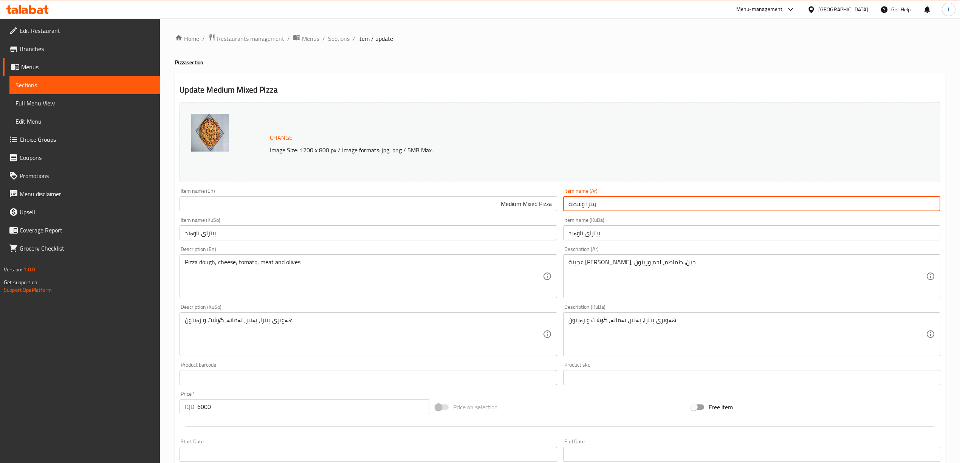
click at [597, 207] on input "بيتزا وسطة" at bounding box center [751, 203] width 377 height 15
click at [928, 203] on input "بيتزا وسطة" at bounding box center [751, 203] width 377 height 15
paste input "شكلة"
type input "بيتزا مشكلة وسطة"
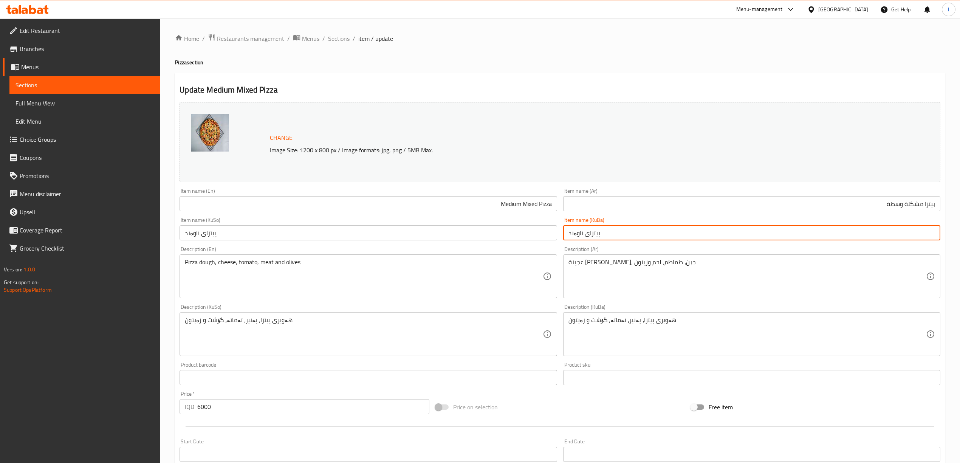
click at [594, 235] on input "پیتزای ناوەند" at bounding box center [751, 232] width 377 height 15
click at [927, 230] on input "پیتزای ناوەند" at bounding box center [751, 232] width 377 height 15
paste input "پیتزای موشەکەل"
drag, startPoint x: 846, startPoint y: 234, endPoint x: 966, endPoint y: 230, distance: 121.0
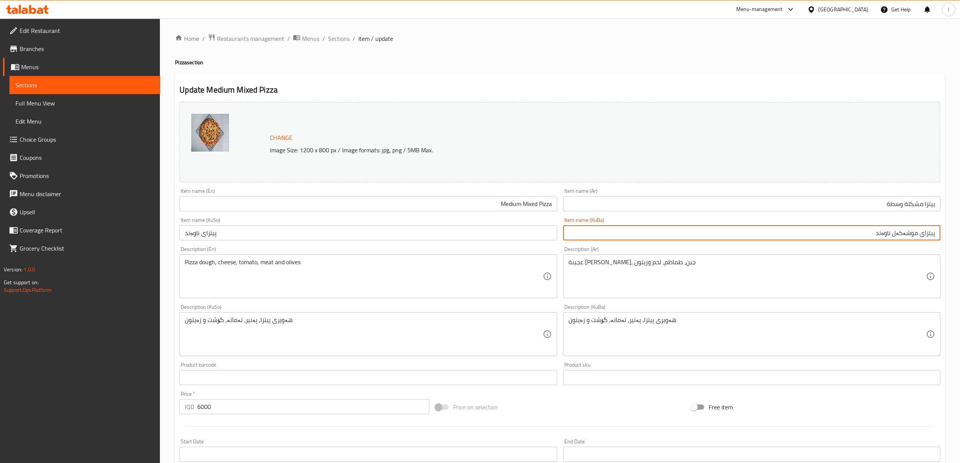
click at [960, 230] on html "​ Menu-management Iraq Get Help l Edit Restaurant Branches Menus Sections Full …" at bounding box center [480, 231] width 960 height 463
type input "پیتزای موشەکەل ناوەند"
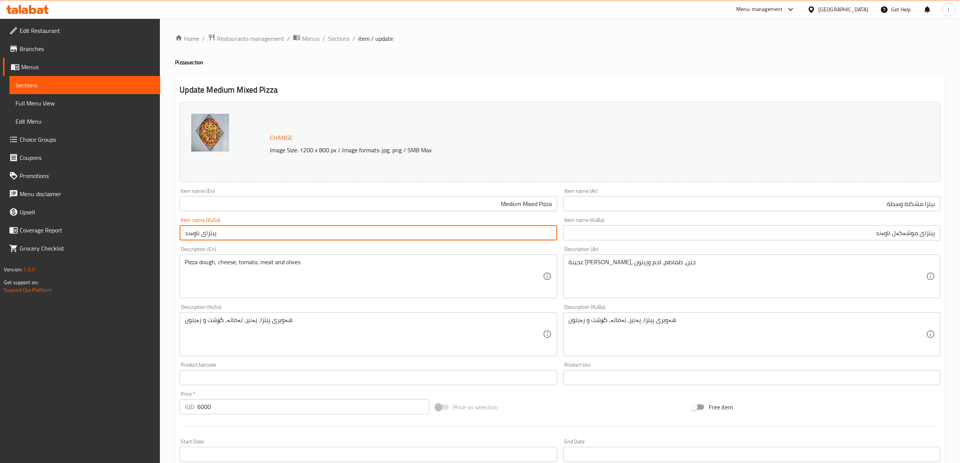
drag, startPoint x: 235, startPoint y: 230, endPoint x: 36, endPoint y: 264, distance: 201.2
click at [36, 255] on div "Edit Restaurant Branches Menus Sections Full Menu View Edit Menu Choice Groups …" at bounding box center [480, 325] width 960 height 613
paste input "پیتزای موشەکەل"
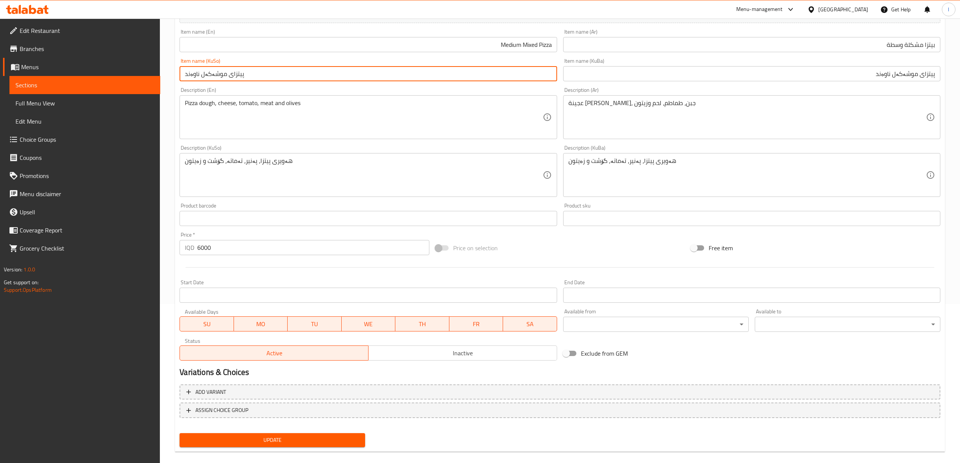
scroll to position [168, 0]
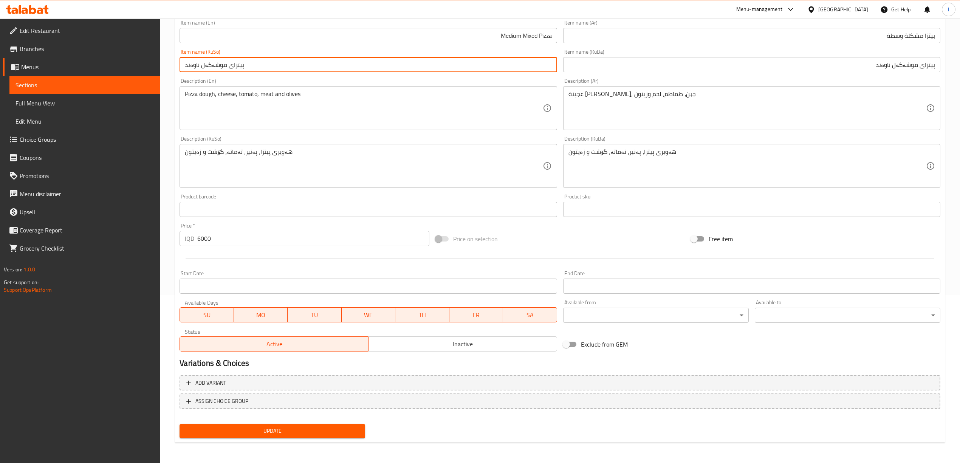
type input "پیتزای موشەکەل ناوەند"
click at [271, 424] on button "Update" at bounding box center [272, 431] width 186 height 14
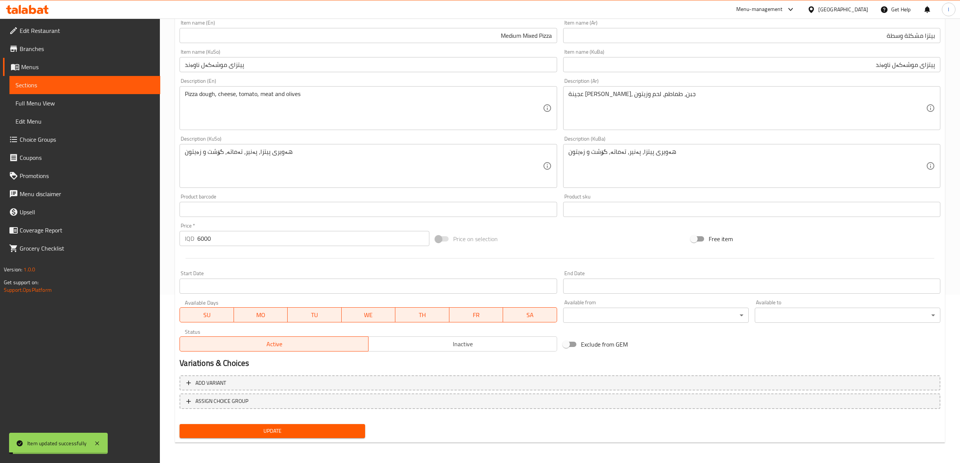
click at [50, 89] on span "Sections" at bounding box center [84, 84] width 139 height 9
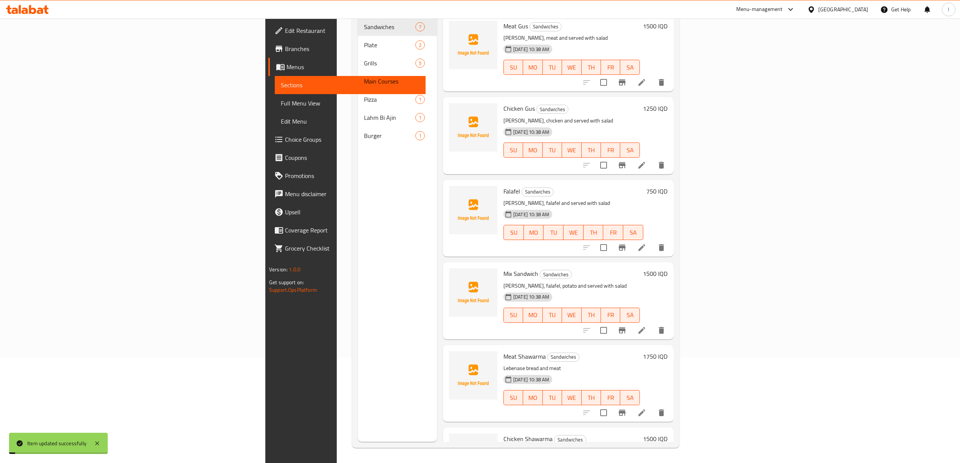
scroll to position [106, 0]
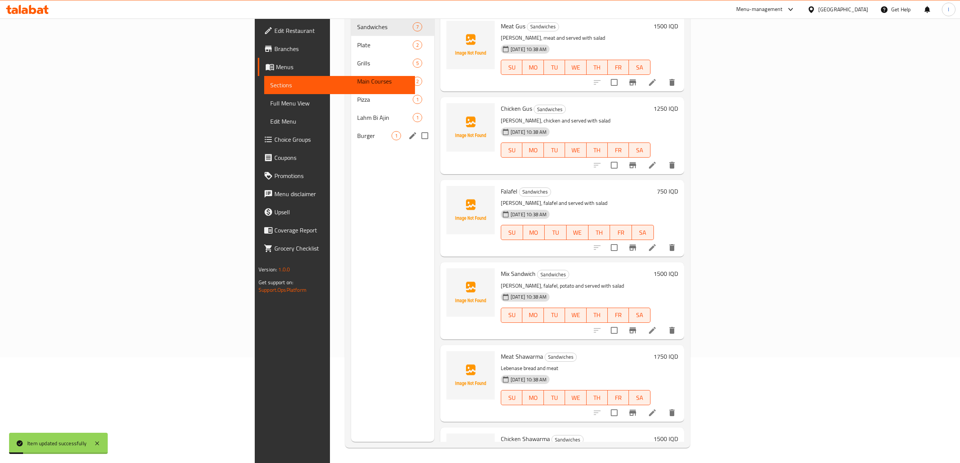
click at [357, 131] on span "Burger" at bounding box center [374, 135] width 34 height 9
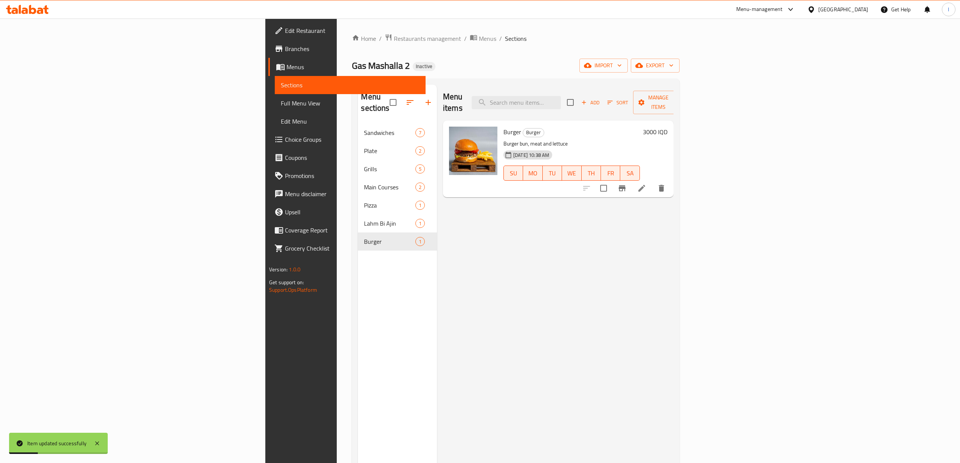
click at [646, 184] on icon at bounding box center [641, 188] width 9 height 9
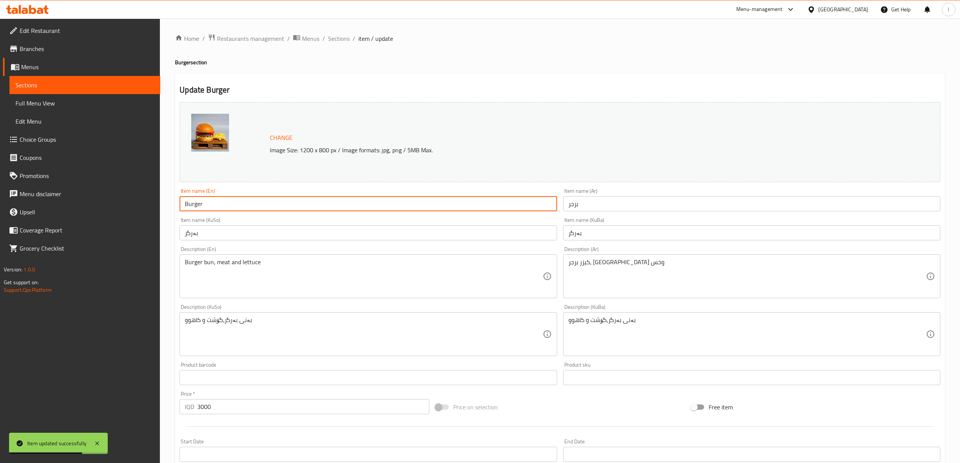
drag, startPoint x: 205, startPoint y: 204, endPoint x: 131, endPoint y: 209, distance: 74.2
click at [131, 209] on div "Edit Restaurant Branches Menus Sections Full Menu View Edit Menu Choice Groups …" at bounding box center [480, 325] width 960 height 613
paste input "Meat"
type input "Meat Burger"
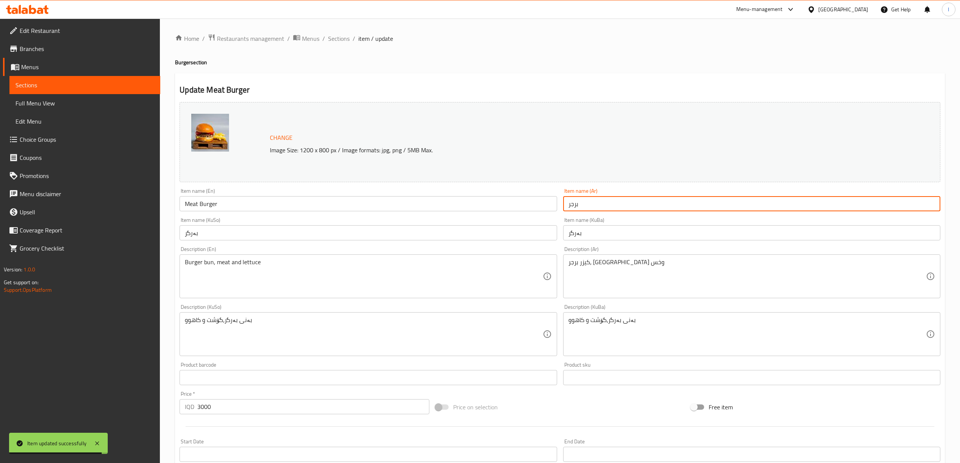
drag, startPoint x: 615, startPoint y: 208, endPoint x: 406, endPoint y: 207, distance: 209.3
click at [407, 208] on div "Change Image Size: 1200 x 800 px / Image formats: jpg, png / 5MB Max. Item name…" at bounding box center [559, 311] width 767 height 424
paste input "لحم"
type input "برجر لحم"
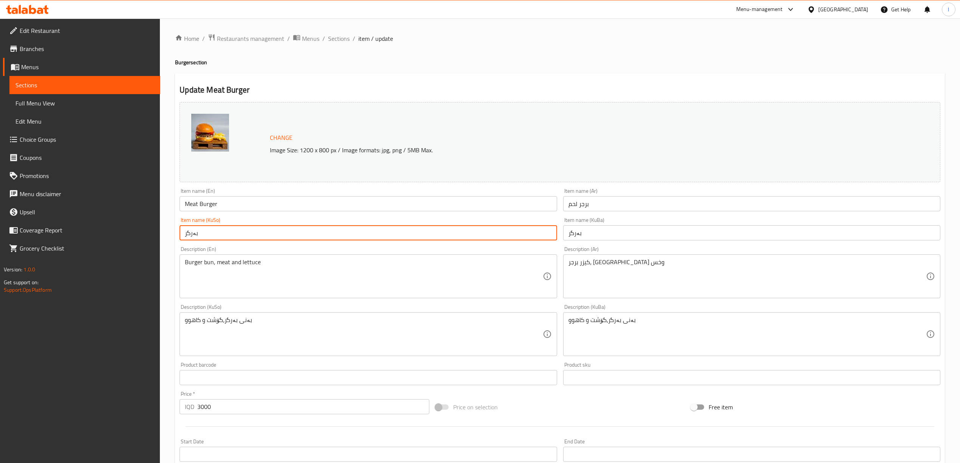
drag, startPoint x: 238, startPoint y: 233, endPoint x: 117, endPoint y: 243, distance: 121.4
click at [117, 243] on div "Edit Restaurant Branches Menus Sections Full Menu View Edit Menu Choice Groups …" at bounding box center [480, 325] width 960 height 613
paste input "ی گۆشت"
type input "بەرگری گۆشت"
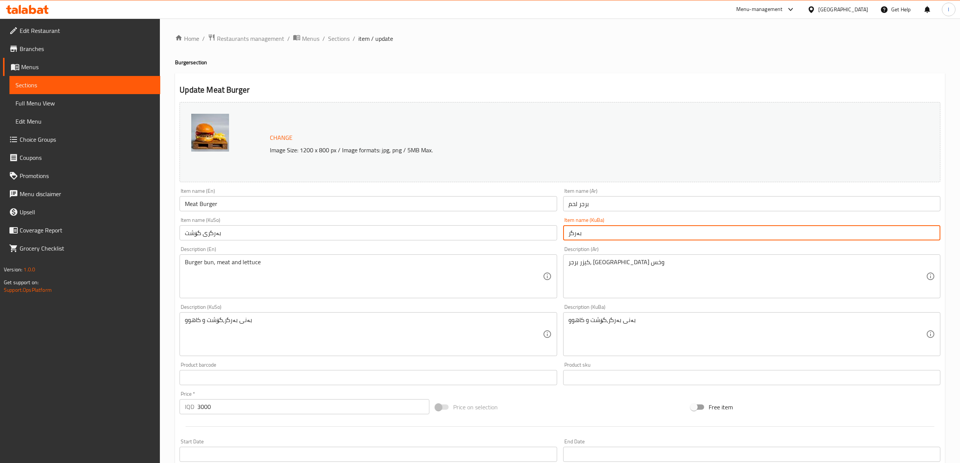
drag, startPoint x: 628, startPoint y: 232, endPoint x: 350, endPoint y: 244, distance: 278.3
click at [351, 244] on div "Change Image Size: 1200 x 800 px / Image formats: jpg, png / 5MB Max. Item name…" at bounding box center [559, 311] width 767 height 424
paste input "ی گۆشت"
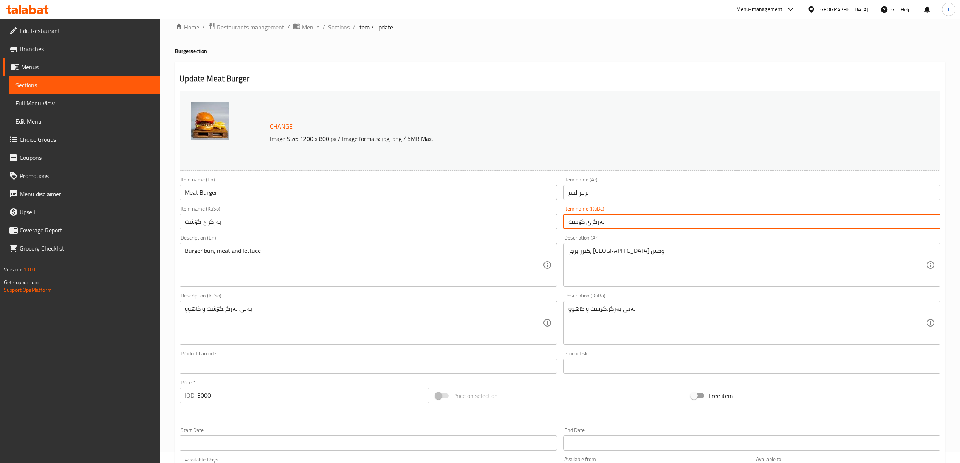
scroll to position [168, 0]
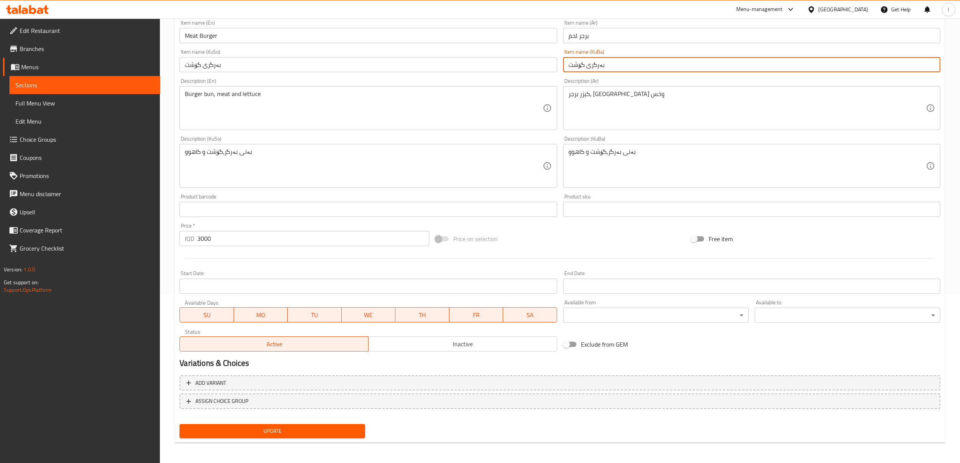
type input "بەرگری گۆشت"
click at [285, 439] on div "Update" at bounding box center [272, 431] width 192 height 20
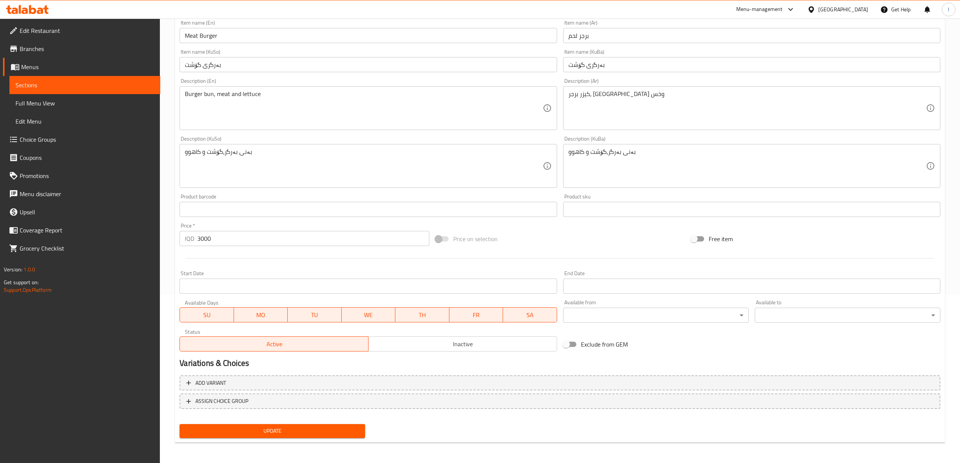
click at [283, 434] on span "Update" at bounding box center [272, 430] width 173 height 9
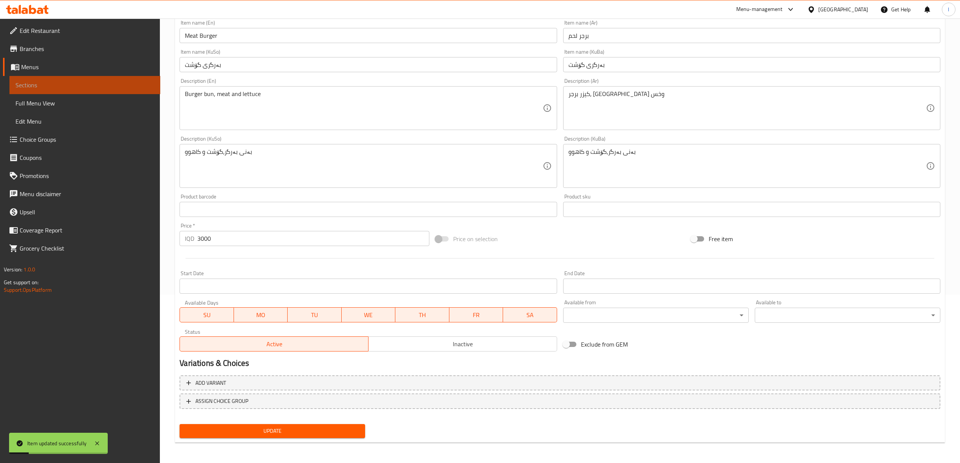
click at [42, 88] on span "Sections" at bounding box center [84, 84] width 139 height 9
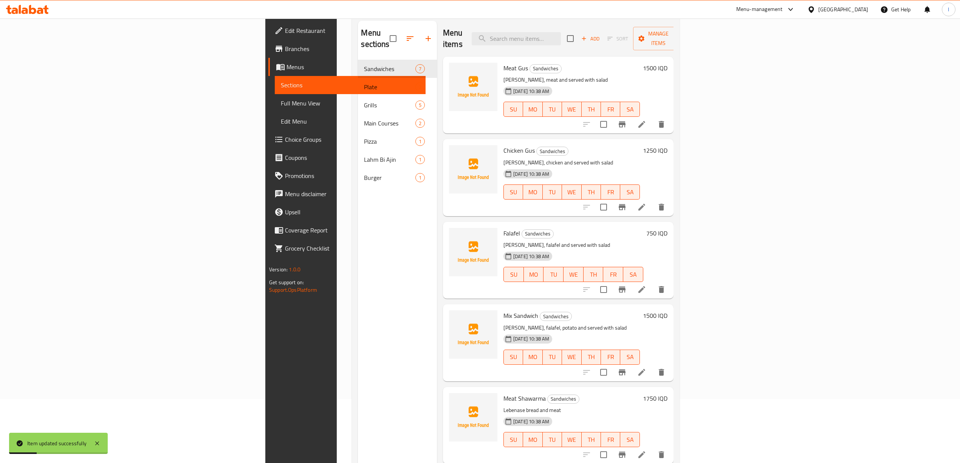
scroll to position [5, 0]
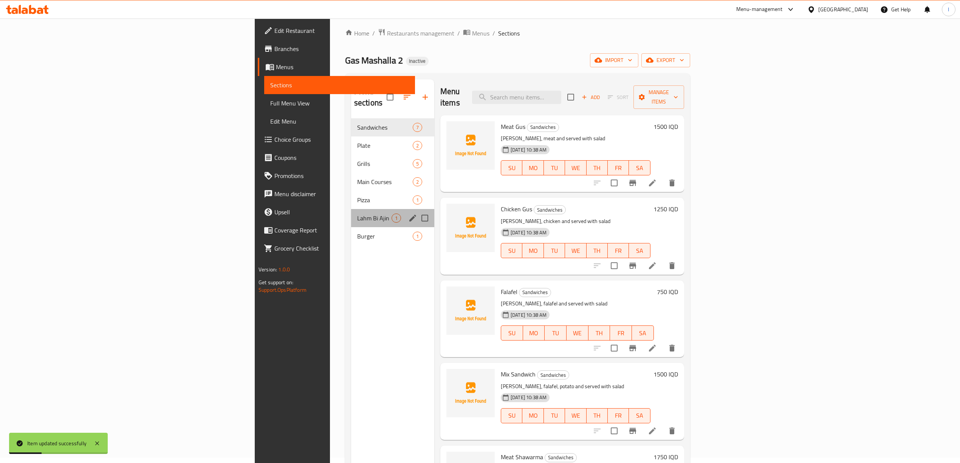
click at [351, 209] on div "Lahm Bi Ajin 1" at bounding box center [392, 218] width 83 height 18
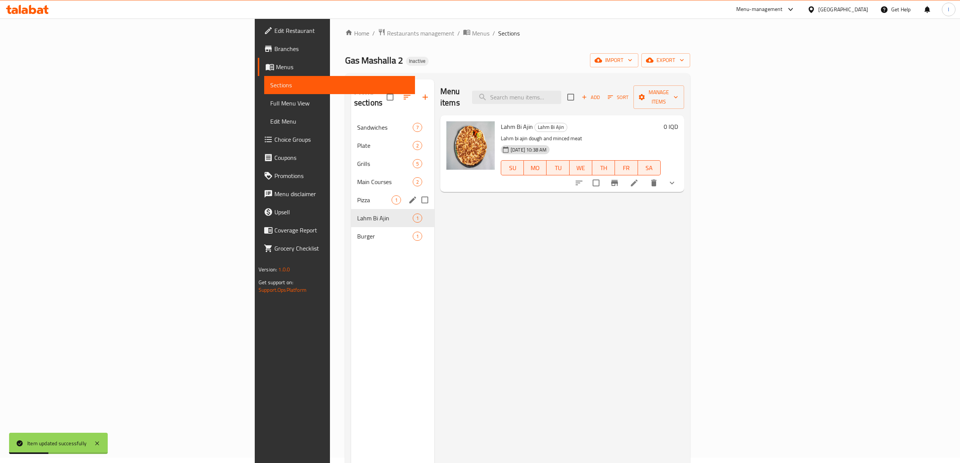
click at [351, 195] on div "Pizza 1" at bounding box center [392, 200] width 83 height 18
click at [351, 215] on div "Lahm Bi Ajin 1" at bounding box center [392, 218] width 83 height 18
click at [351, 227] on div "Burger 1" at bounding box center [392, 236] width 83 height 18
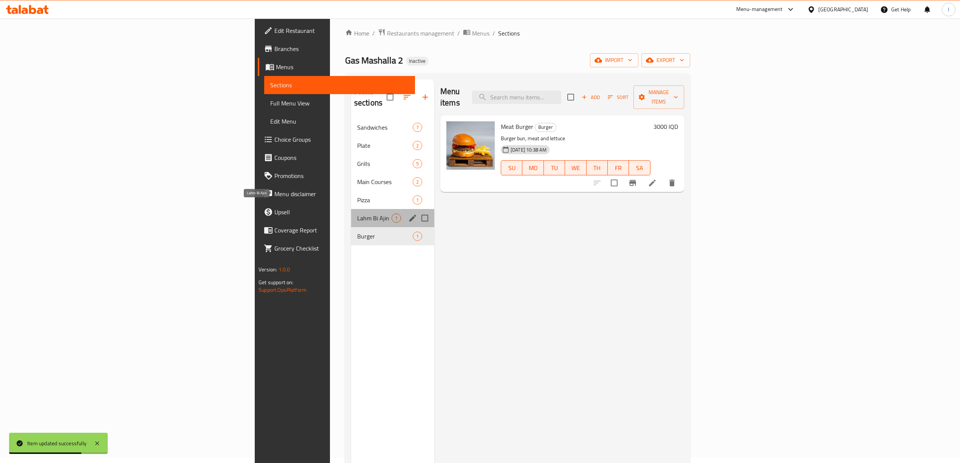
click at [357, 213] on span "Lahm Bi Ajin" at bounding box center [374, 217] width 34 height 9
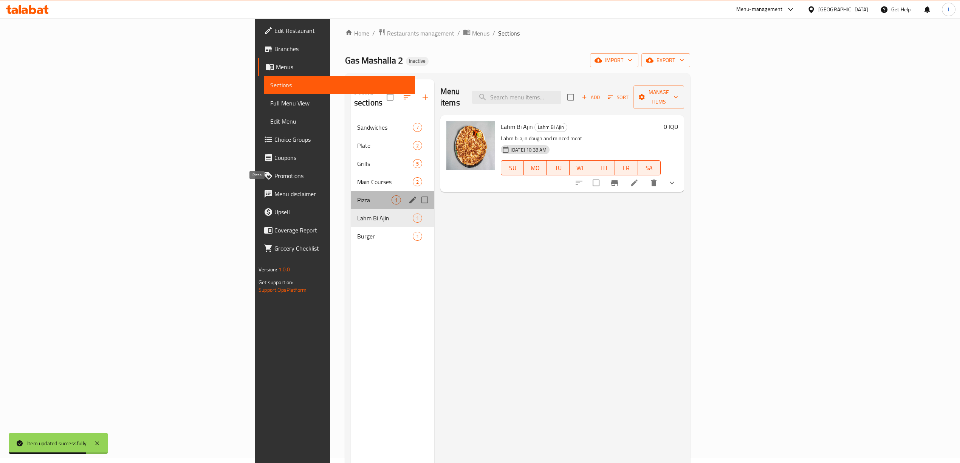
click at [357, 195] on span "Pizza" at bounding box center [374, 199] width 34 height 9
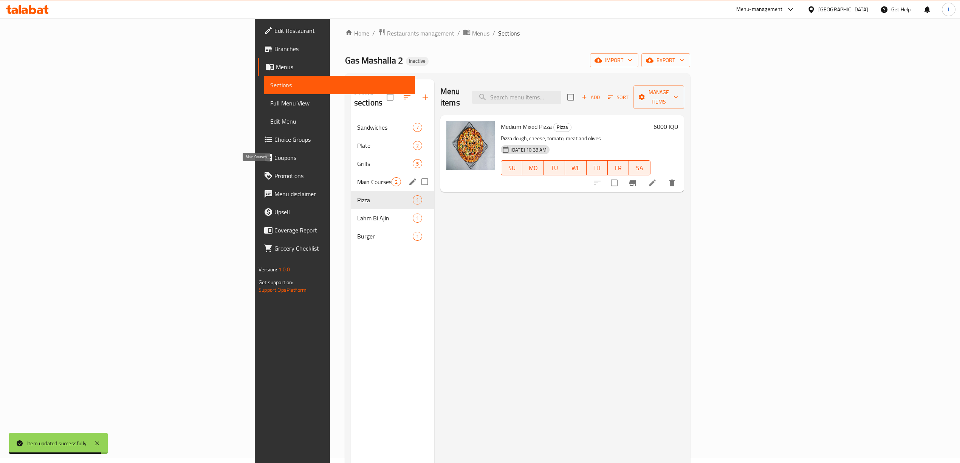
click at [357, 177] on span "Main Courses" at bounding box center [374, 181] width 34 height 9
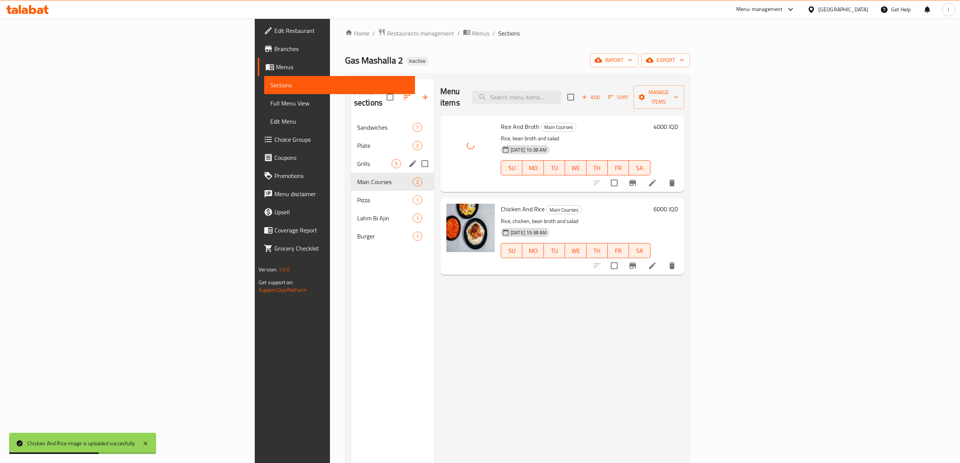
click at [357, 159] on span "Grills" at bounding box center [374, 163] width 34 height 9
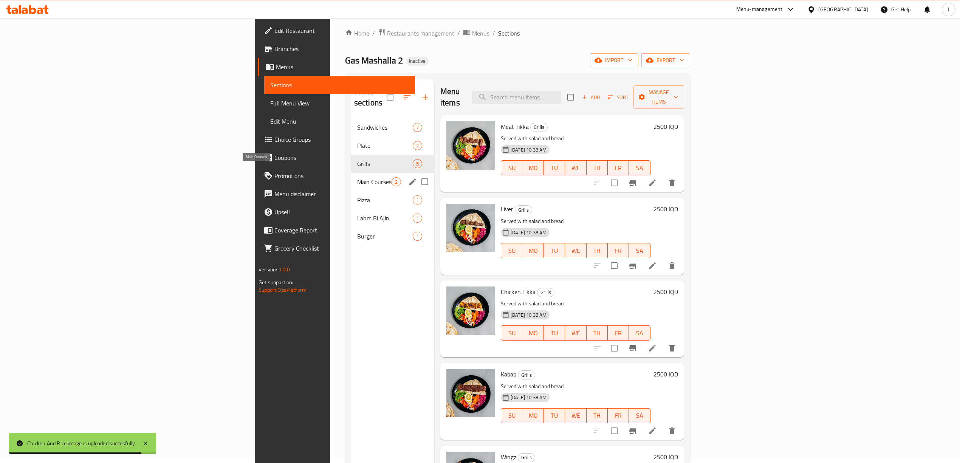
click at [357, 177] on span "Main Courses" at bounding box center [374, 181] width 34 height 9
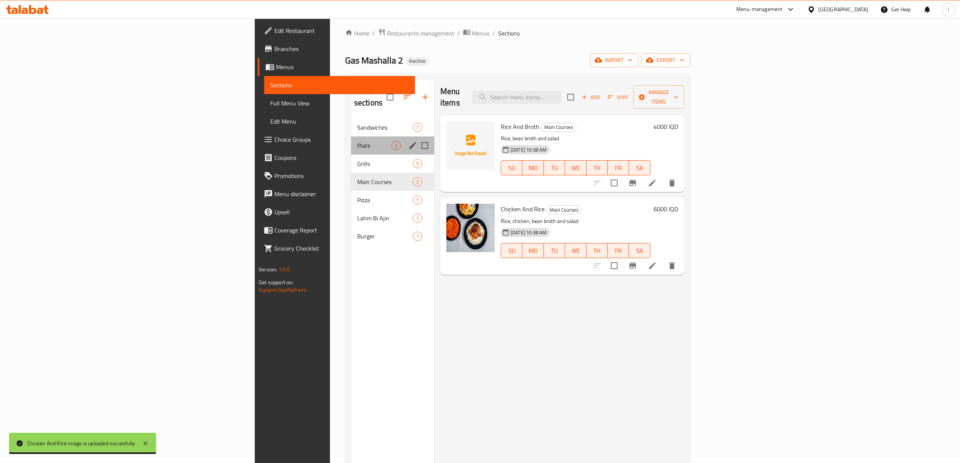
click at [351, 136] on div "Plate 2" at bounding box center [392, 145] width 83 height 18
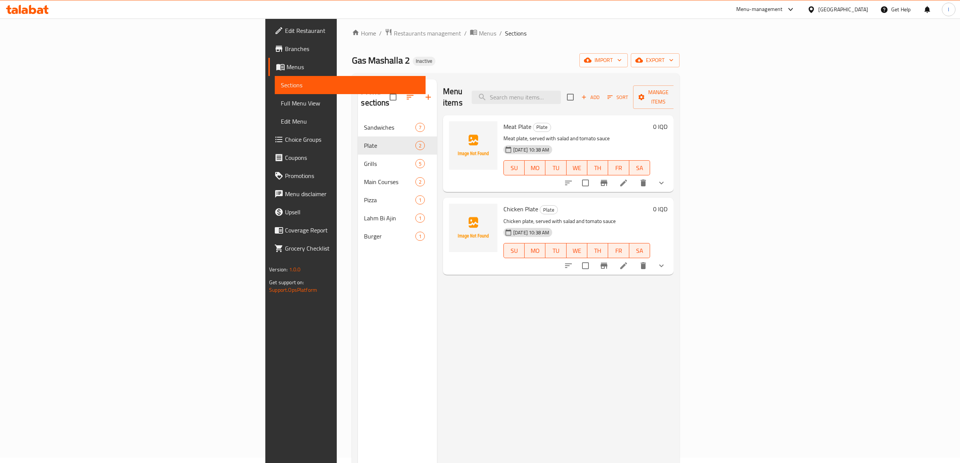
click at [437, 283] on div "Menu items Add Sort Manage items Meat Plate Plate Meat plate, served with salad…" at bounding box center [555, 310] width 237 height 463
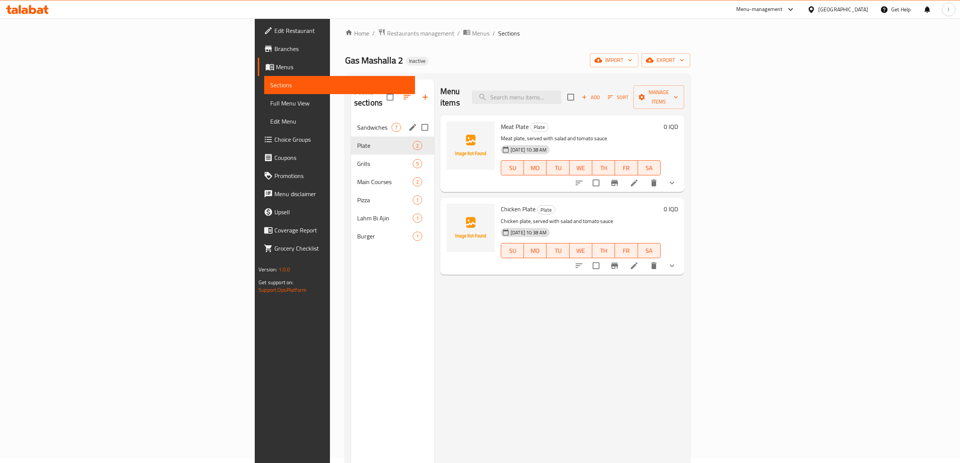
click at [357, 123] on span "Sandwiches" at bounding box center [374, 127] width 34 height 9
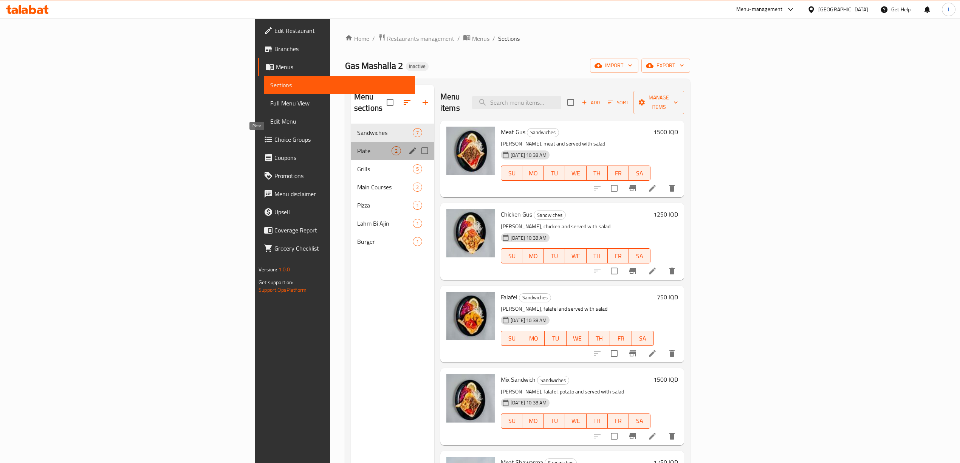
click at [357, 146] on span "Plate" at bounding box center [374, 150] width 34 height 9
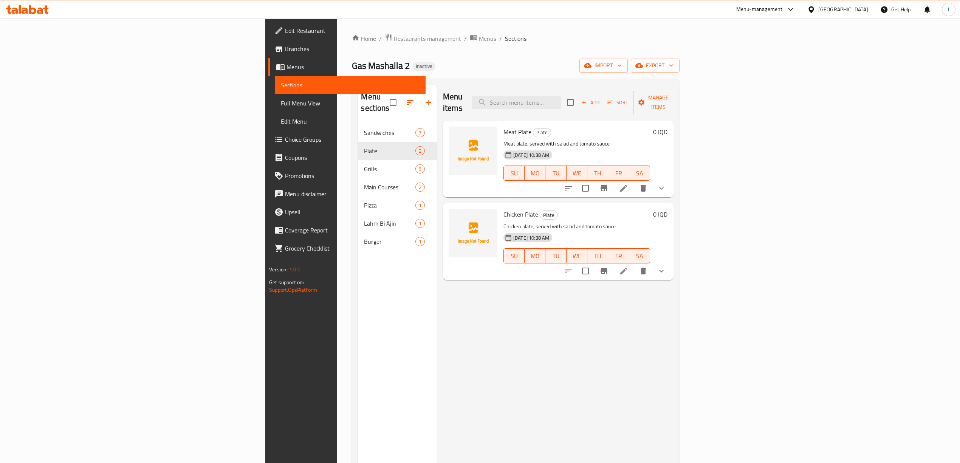
click at [494, 349] on div "Menu items Add Sort Manage items Meat Plate Plate Meat plate, served with salad…" at bounding box center [555, 316] width 237 height 463
click at [285, 32] on span "Edit Restaurant" at bounding box center [352, 30] width 134 height 9
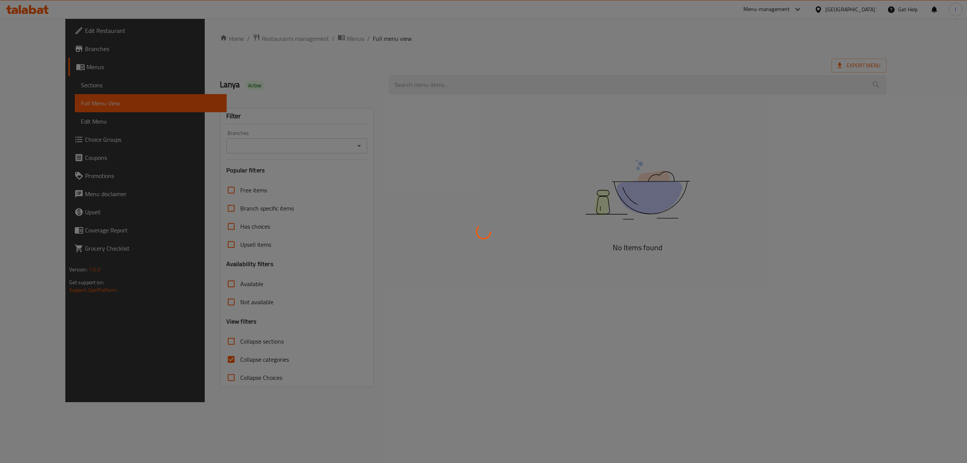
click at [54, 88] on div at bounding box center [483, 231] width 967 height 463
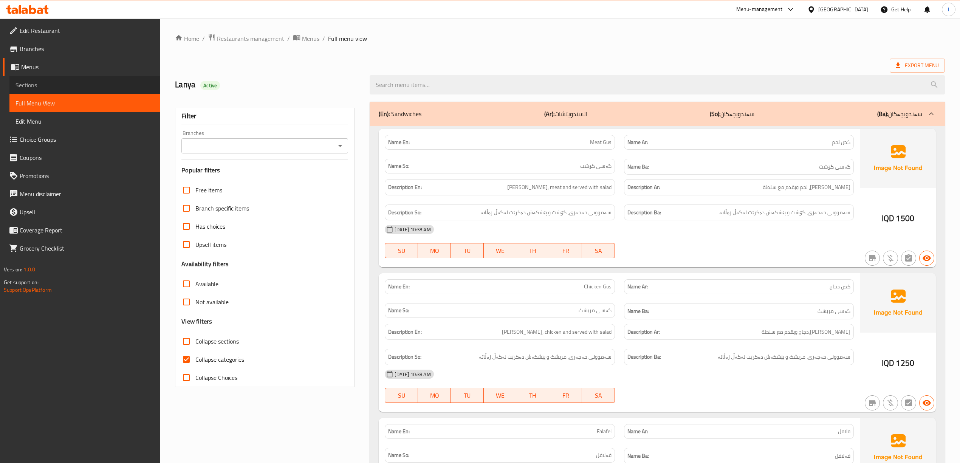
click at [54, 88] on span "Sections" at bounding box center [84, 84] width 139 height 9
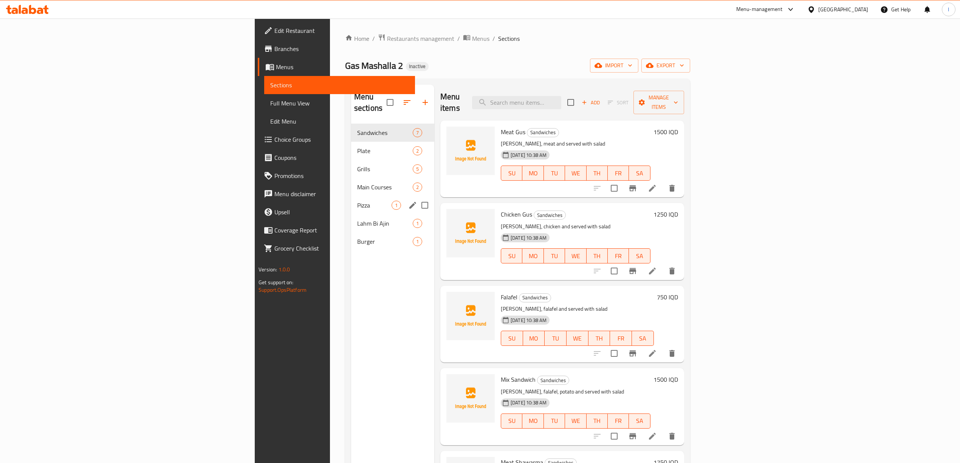
click at [357, 201] on span "Pizza" at bounding box center [374, 205] width 34 height 9
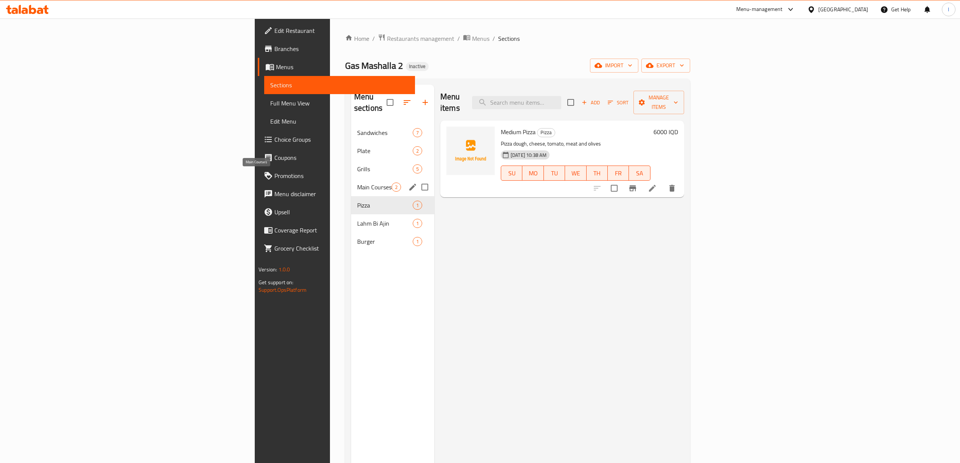
click at [357, 182] on span "Main Courses" at bounding box center [374, 186] width 34 height 9
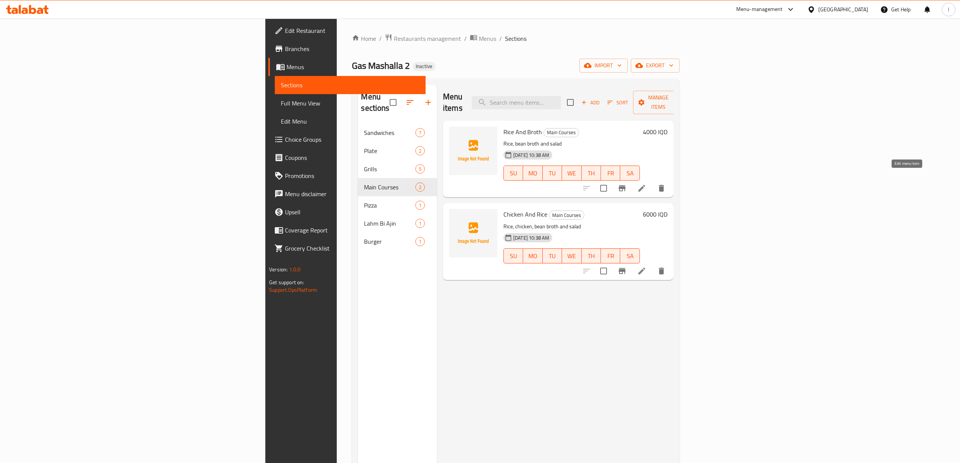
click at [646, 184] on icon at bounding box center [641, 188] width 9 height 9
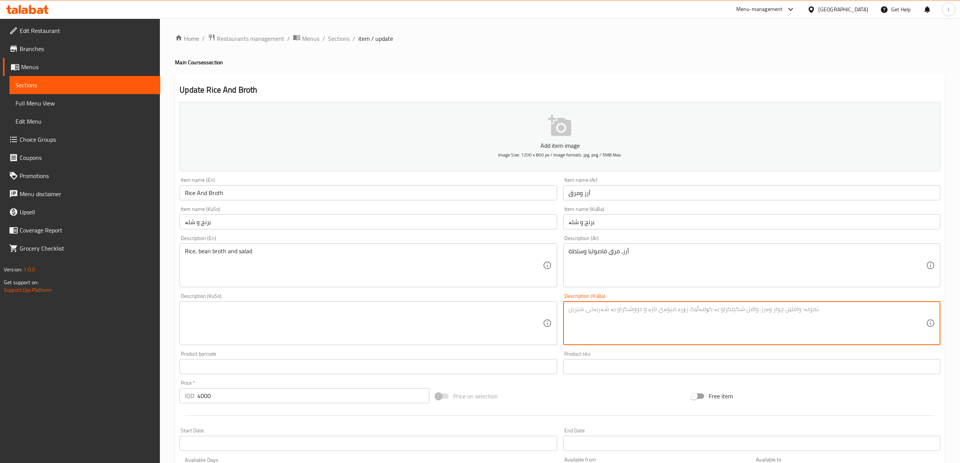
click at [653, 316] on textarea at bounding box center [746, 323] width 357 height 36
paste textarea "پێشکەش دەکرێت لەگەڵ زەڵاتە و نان"
drag, startPoint x: 685, startPoint y: 314, endPoint x: 283, endPoint y: 321, distance: 402.1
click at [283, 322] on div "Add item image Image Size: 1200 x 800 px / Image formats: jpg, png / 5MB Max. I…" at bounding box center [559, 305] width 767 height 413
paste textarea "برنج، شلەی فاسۆلیا و زەڵاتە"
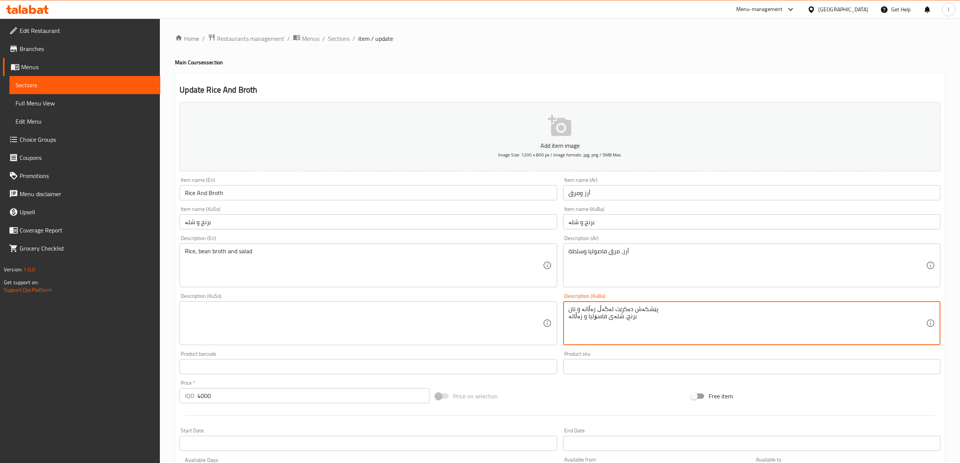
drag, startPoint x: 667, startPoint y: 313, endPoint x: 392, endPoint y: 274, distance: 277.8
click at [392, 274] on div "Add item image Image Size: 1200 x 800 px / Image formats: jpg, png / 5MB Max. I…" at bounding box center [559, 305] width 767 height 413
paste textarea
type textarea "برنج، شلەی فاسۆلیا و زەڵاتە"
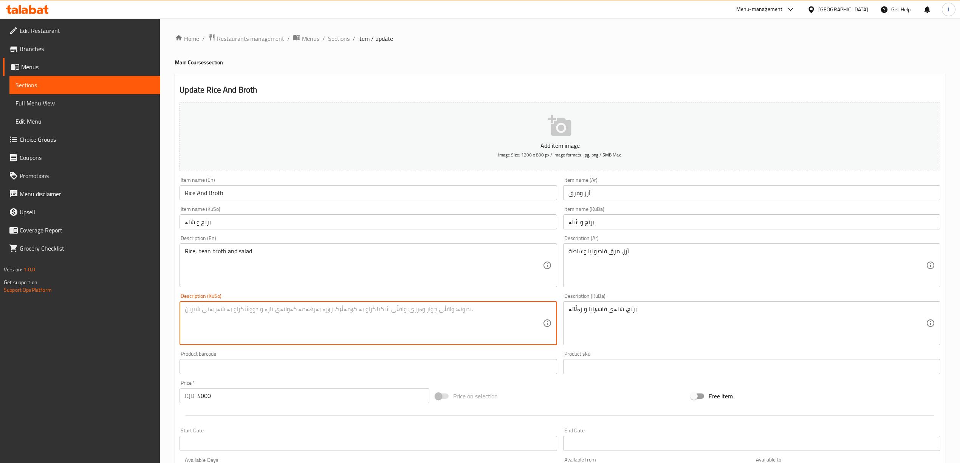
click at [398, 328] on textarea at bounding box center [363, 323] width 357 height 36
paste textarea "برنج، شلەی فاسۆلیا و زەڵاتە"
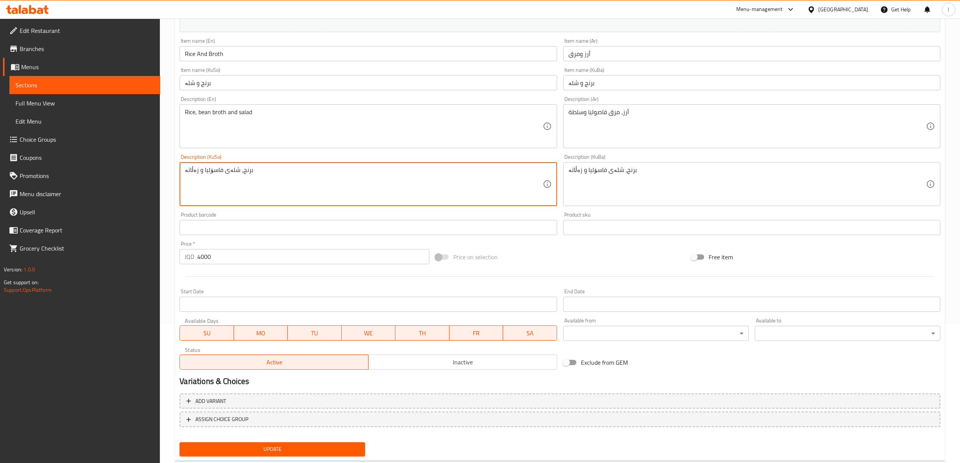
scroll to position [158, 0]
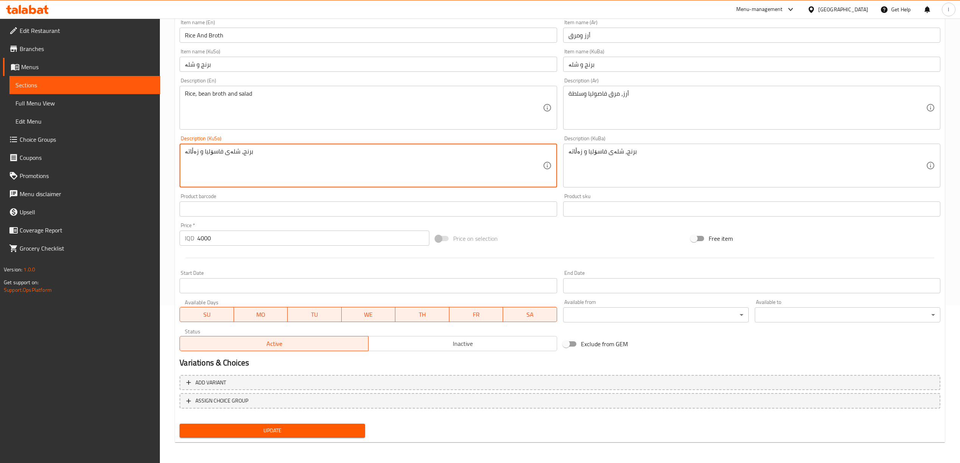
type textarea "برنج، شلەی فاسۆلیا و زەڵاتە"
click at [320, 431] on span "Update" at bounding box center [272, 430] width 173 height 9
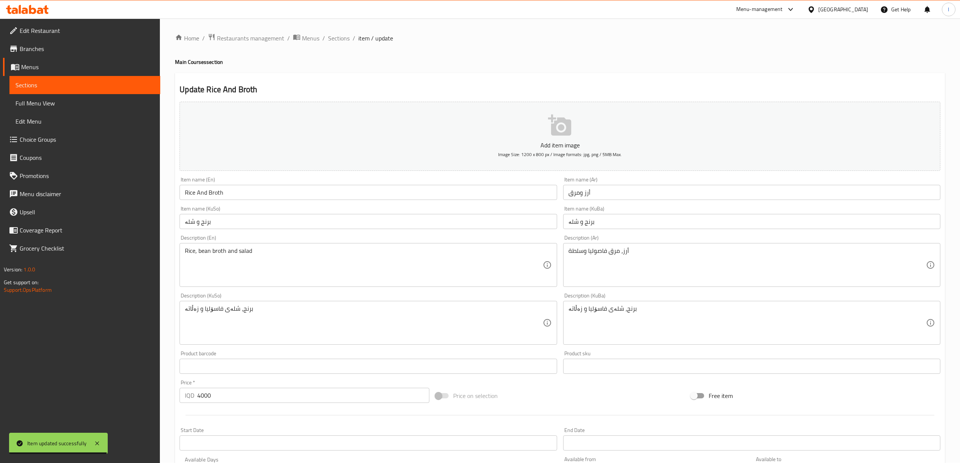
scroll to position [0, 0]
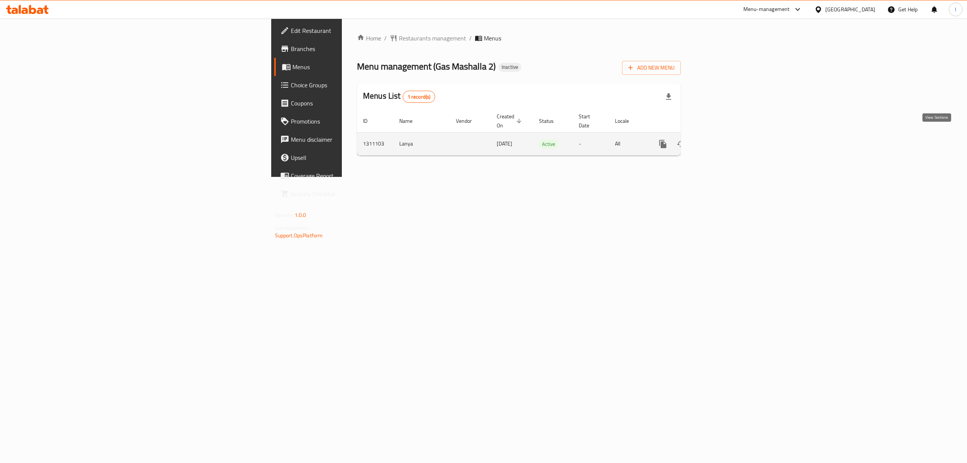
click at [727, 141] on link "enhanced table" at bounding box center [717, 144] width 18 height 18
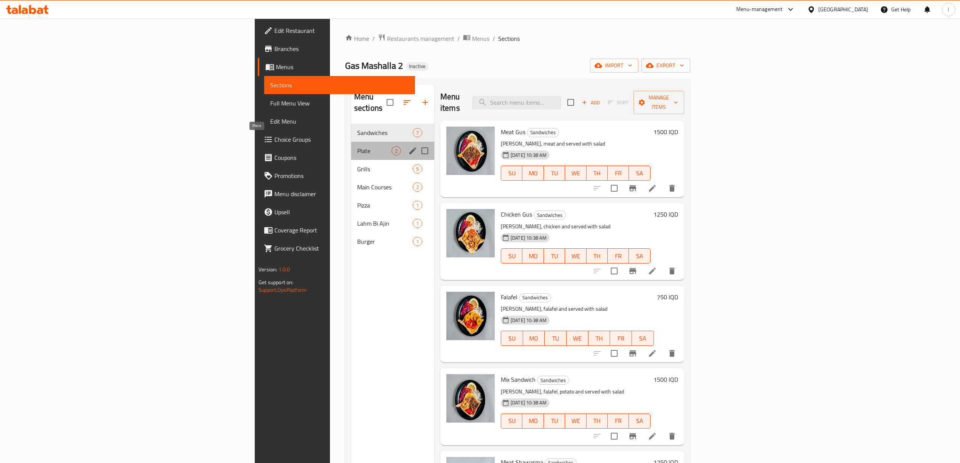
click at [357, 146] on span "Plate" at bounding box center [374, 150] width 34 height 9
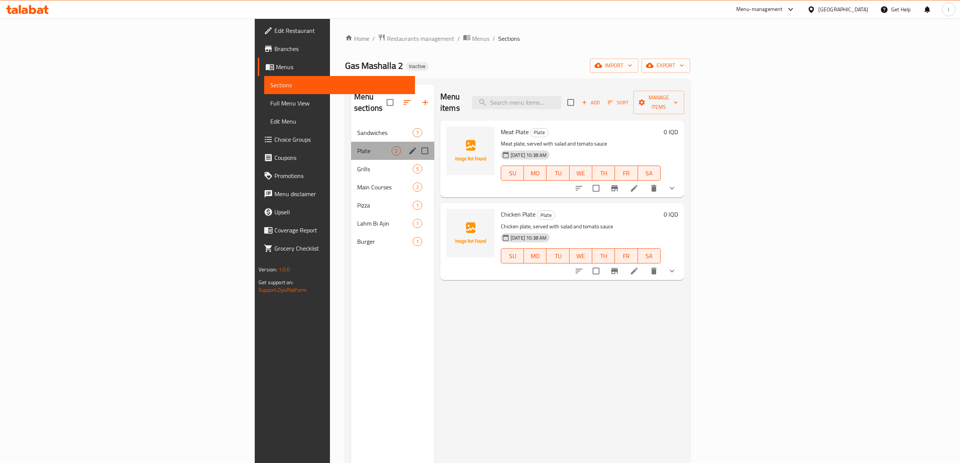
click at [351, 147] on div "Plate 2" at bounding box center [392, 151] width 83 height 18
click at [357, 182] on span "Main Courses" at bounding box center [385, 186] width 56 height 9
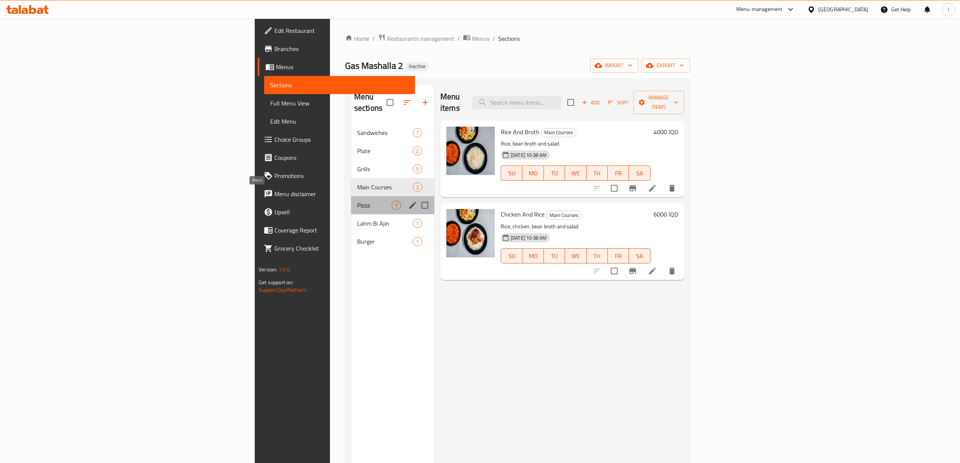
click at [357, 201] on span "Pizza" at bounding box center [374, 205] width 34 height 9
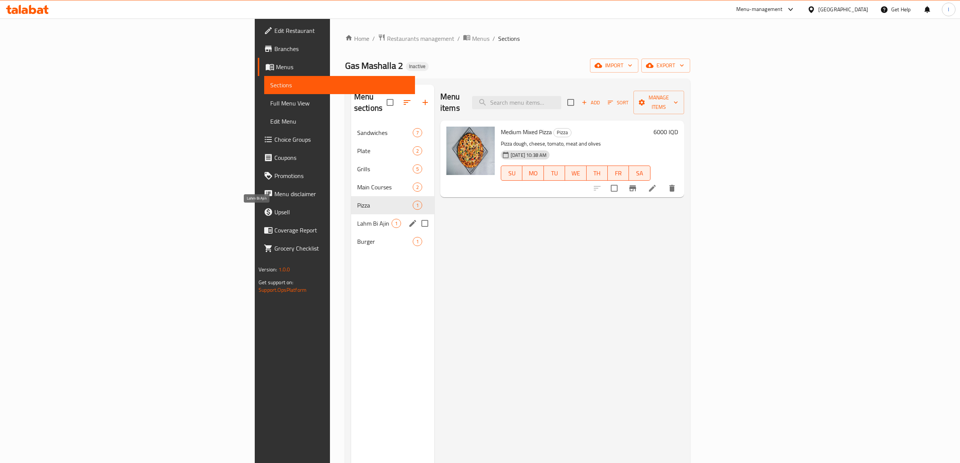
click at [357, 219] on span "Lahm Bi Ajin" at bounding box center [374, 223] width 34 height 9
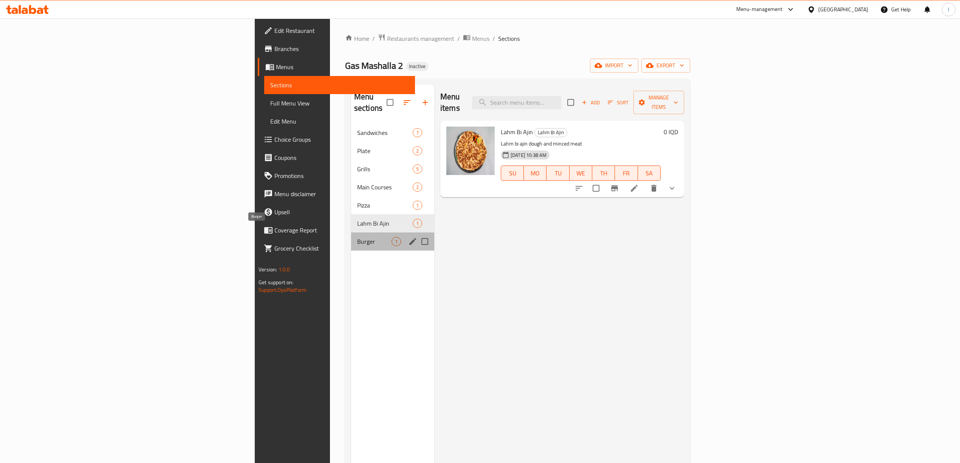
click at [357, 237] on span "Burger" at bounding box center [374, 241] width 34 height 9
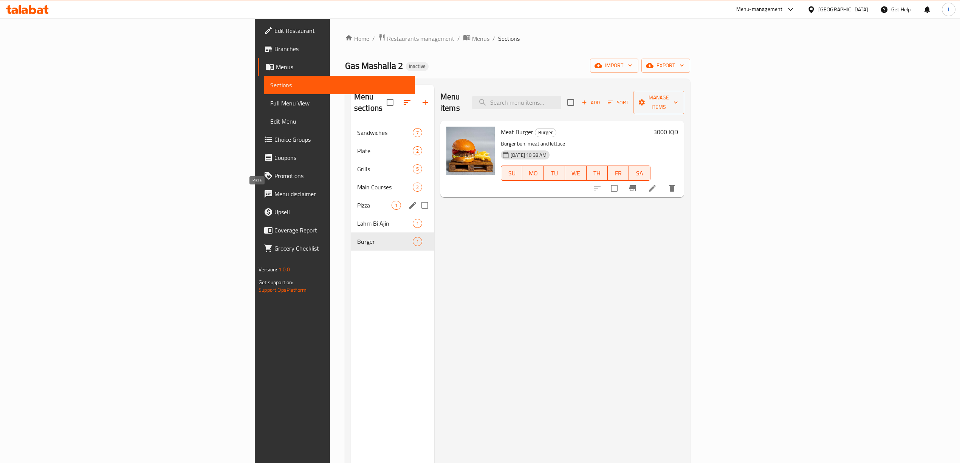
click at [357, 201] on span "Pizza" at bounding box center [374, 205] width 34 height 9
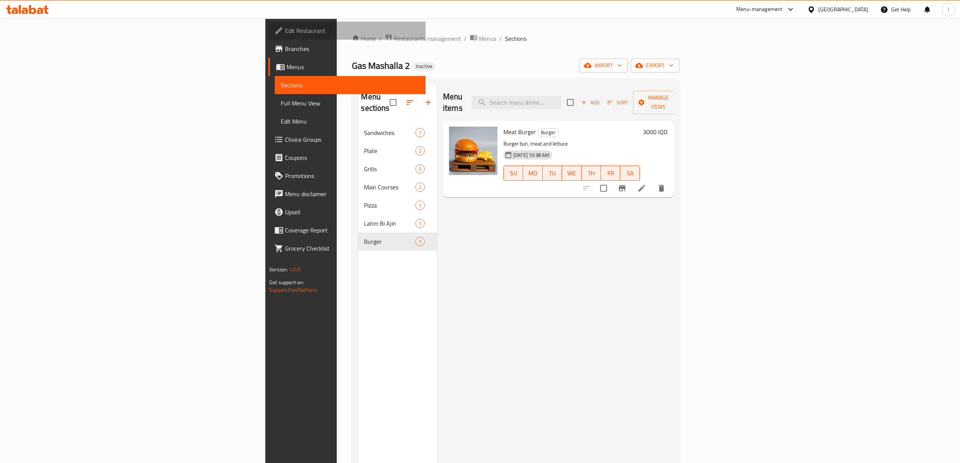
click at [285, 29] on span "Edit Restaurant" at bounding box center [352, 30] width 134 height 9
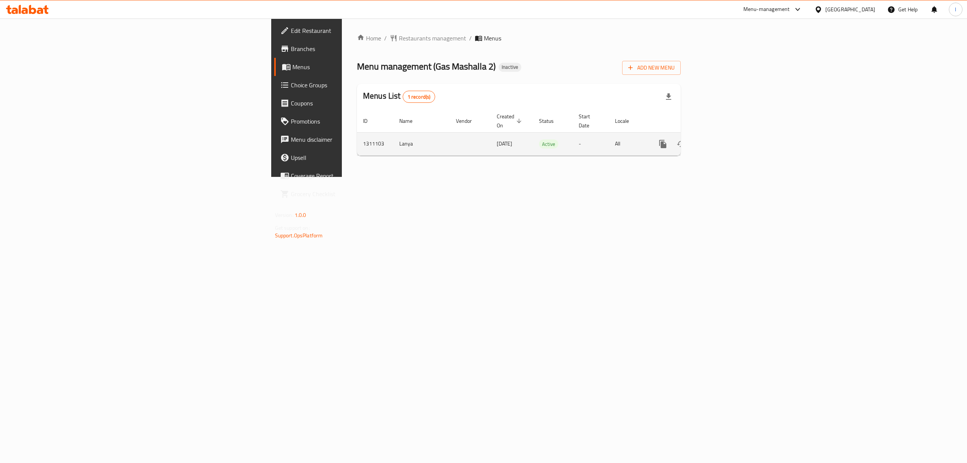
click at [722, 139] on icon "enhanced table" at bounding box center [717, 143] width 9 height 9
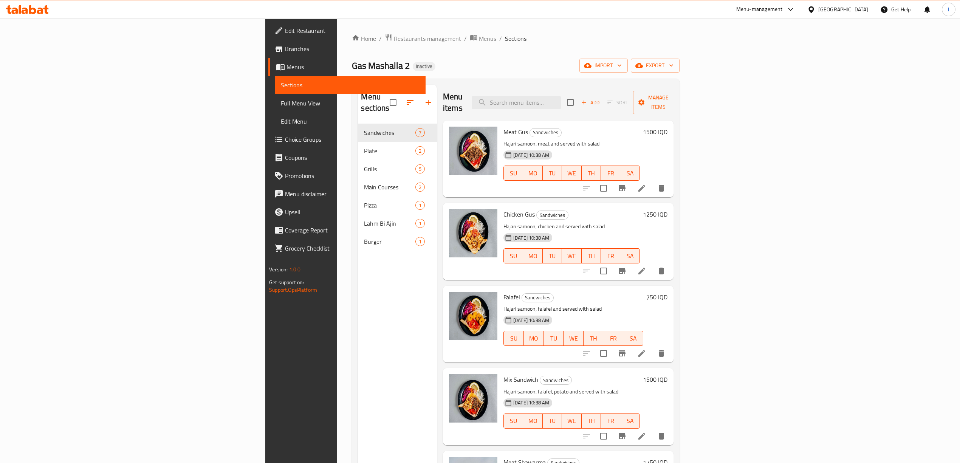
click at [281, 105] on span "Full Menu View" at bounding box center [350, 103] width 139 height 9
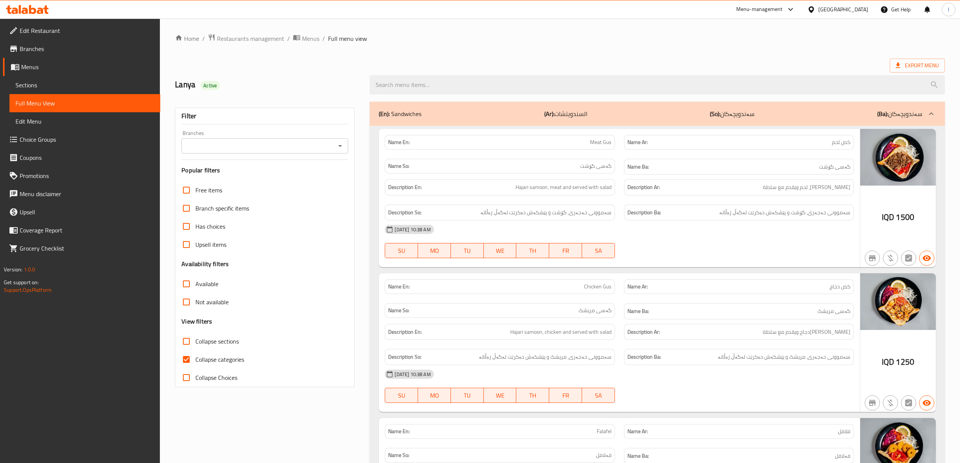
click at [271, 150] on input "Branches" at bounding box center [259, 146] width 150 height 11
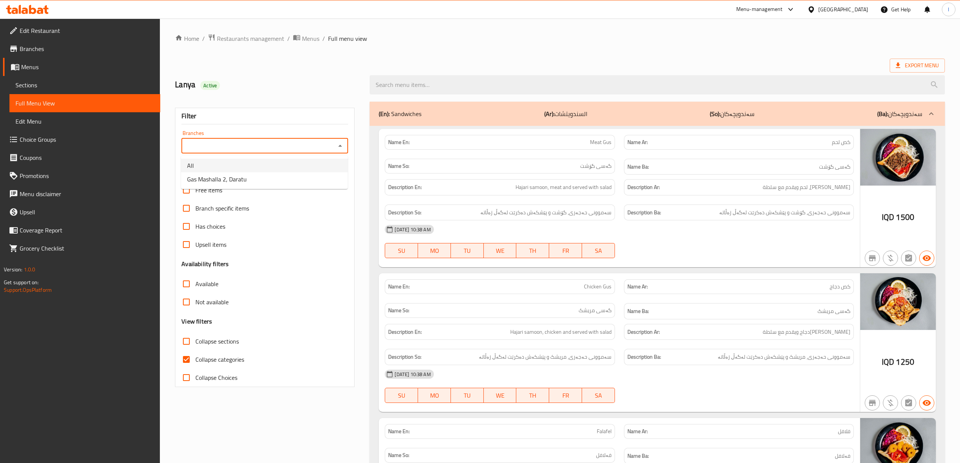
click at [259, 141] on div "Branches" at bounding box center [264, 145] width 167 height 15
click at [232, 177] on span "Gas Mashalla 2, Daratu" at bounding box center [217, 179] width 60 height 9
type input "Gas Mashalla 2, Daratu"
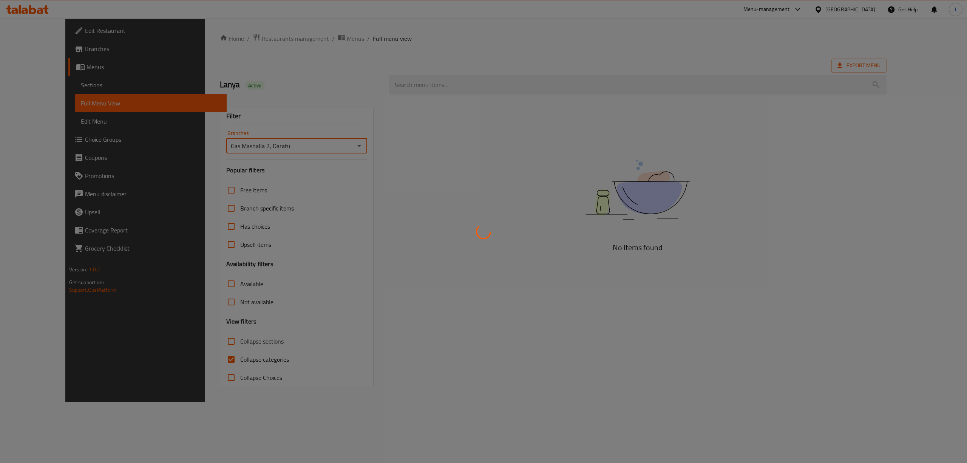
click at [42, 84] on div at bounding box center [483, 231] width 967 height 463
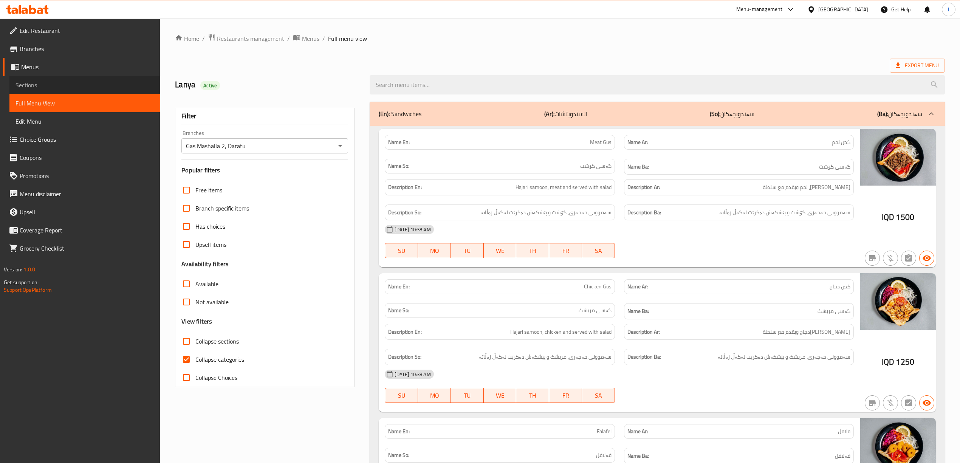
click at [42, 84] on span "Sections" at bounding box center [84, 84] width 139 height 9
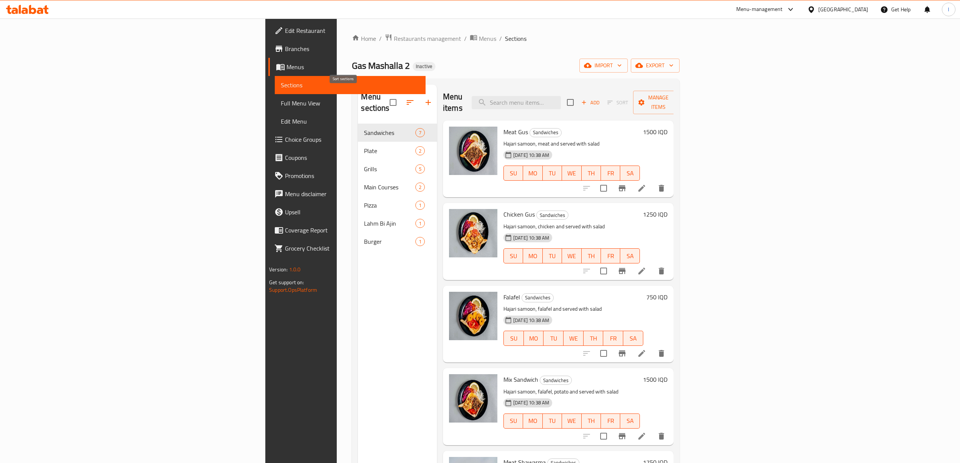
click at [405, 98] on icon "button" at bounding box center [409, 102] width 9 height 9
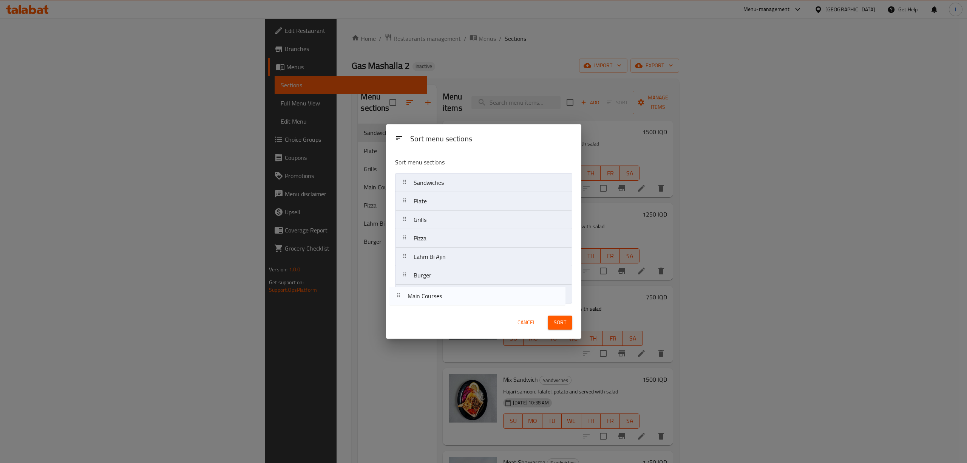
drag, startPoint x: 444, startPoint y: 241, endPoint x: 438, endPoint y: 301, distance: 60.7
click at [438, 301] on nav "Sandwiches Plate Grills Main Courses Pizza Lahm Bi Ajin Burger" at bounding box center [483, 238] width 177 height 130
drag, startPoint x: 431, startPoint y: 261, endPoint x: 428, endPoint y: 287, distance: 25.9
click at [428, 287] on nav "Sandwiches Plate Grills Pizza Lahm Bi Ajin Burger Main Courses" at bounding box center [483, 238] width 177 height 130
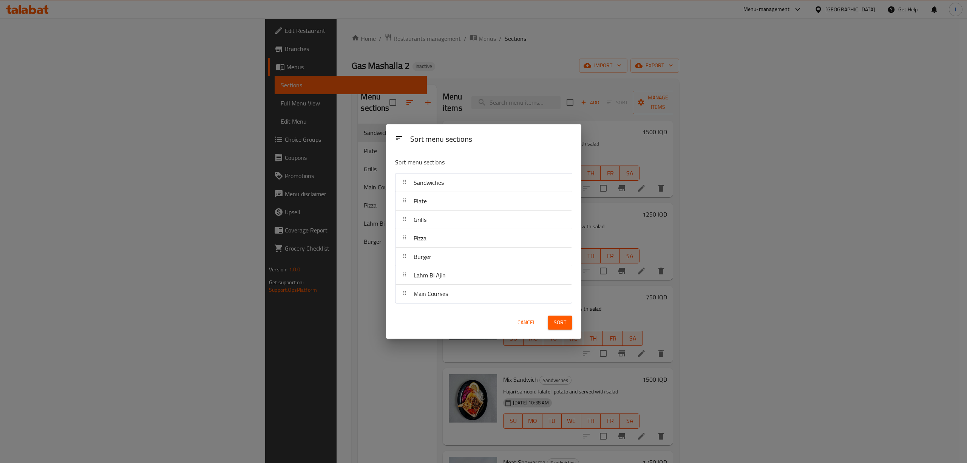
click at [561, 330] on div "Sort" at bounding box center [560, 322] width 34 height 23
click at [561, 325] on span "Sort" at bounding box center [560, 322] width 12 height 9
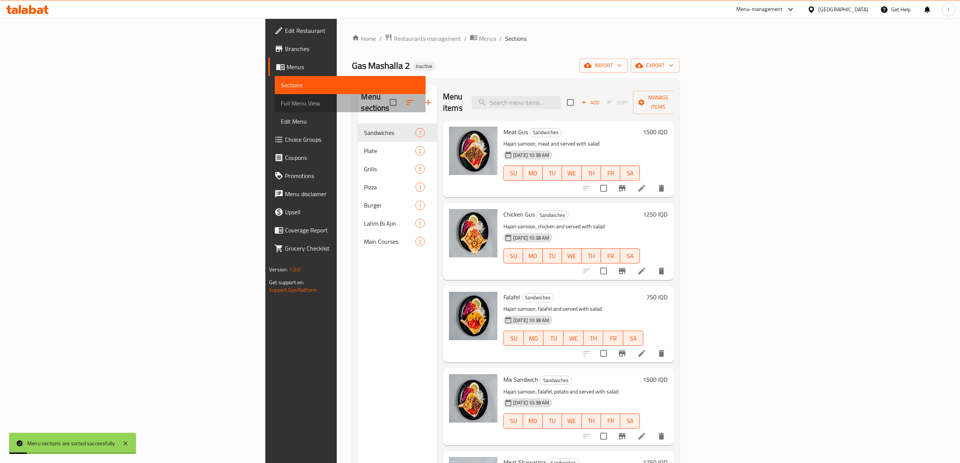
click at [281, 100] on span "Full Menu View" at bounding box center [350, 103] width 139 height 9
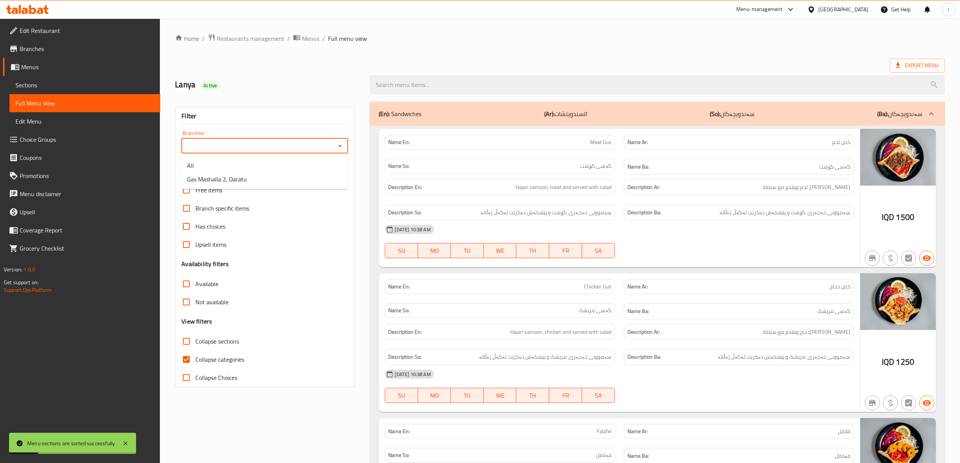
click at [271, 147] on input "Branches" at bounding box center [259, 146] width 150 height 11
click at [249, 180] on li "Gas Mashalla 2, Daratu" at bounding box center [264, 179] width 167 height 14
type input "Gas Mashalla 2, Daratu"
click at [227, 358] on span "Collapse categories" at bounding box center [219, 359] width 49 height 9
click at [195, 358] on input "Collapse categories" at bounding box center [186, 359] width 18 height 18
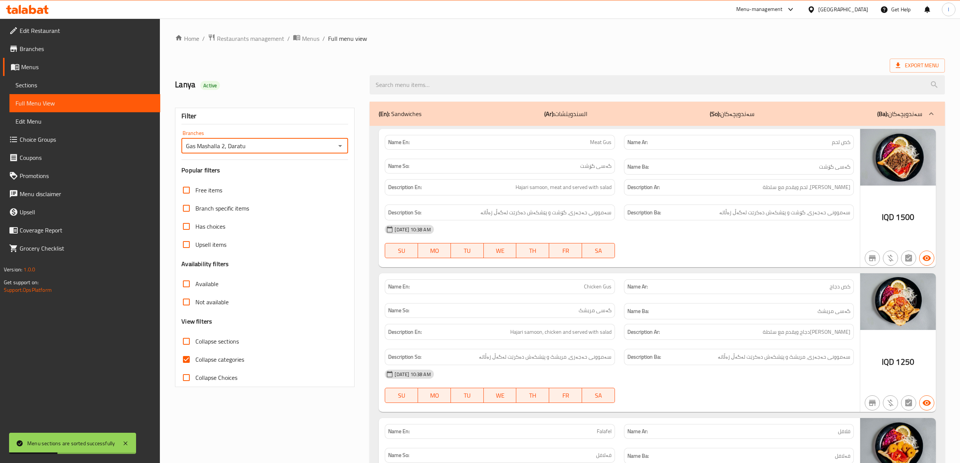
checkbox input "false"
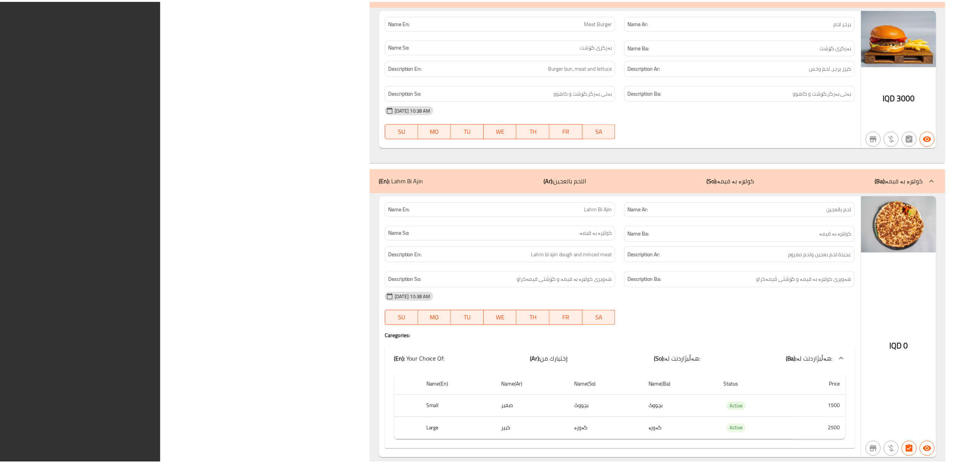
scroll to position [3085, 0]
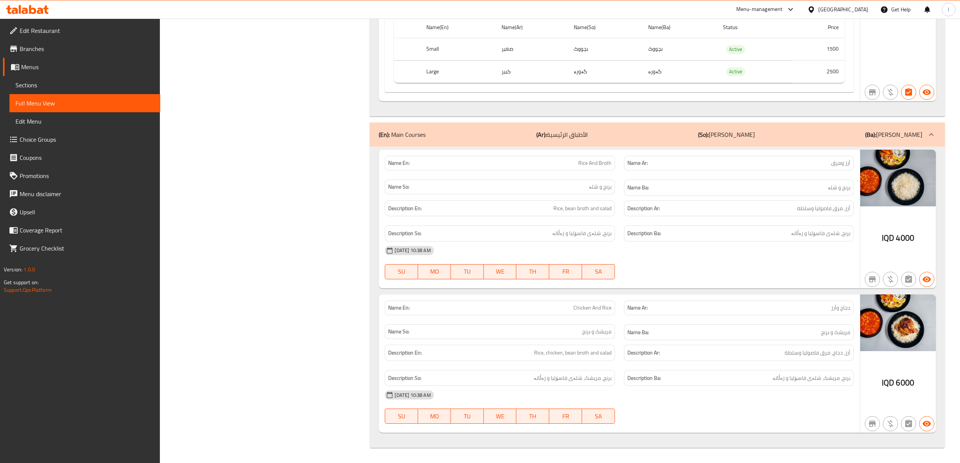
click at [39, 27] on span "Edit Restaurant" at bounding box center [87, 30] width 134 height 9
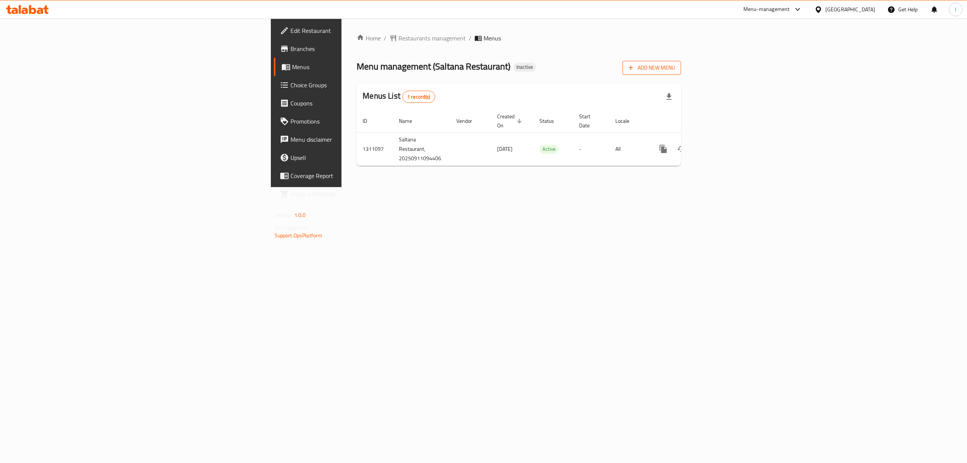
click at [681, 73] on button "Add New Menu" at bounding box center [652, 68] width 59 height 14
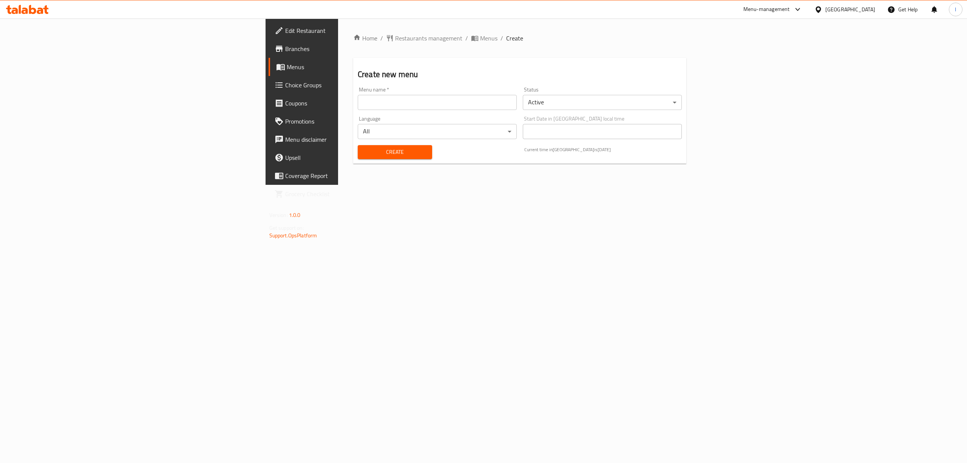
click at [419, 82] on div "Create new menu Menu name   * Menu name * Status Active ​ Language All ​ Start …" at bounding box center [519, 111] width 333 height 106
click at [358, 105] on input "text" at bounding box center [437, 102] width 159 height 15
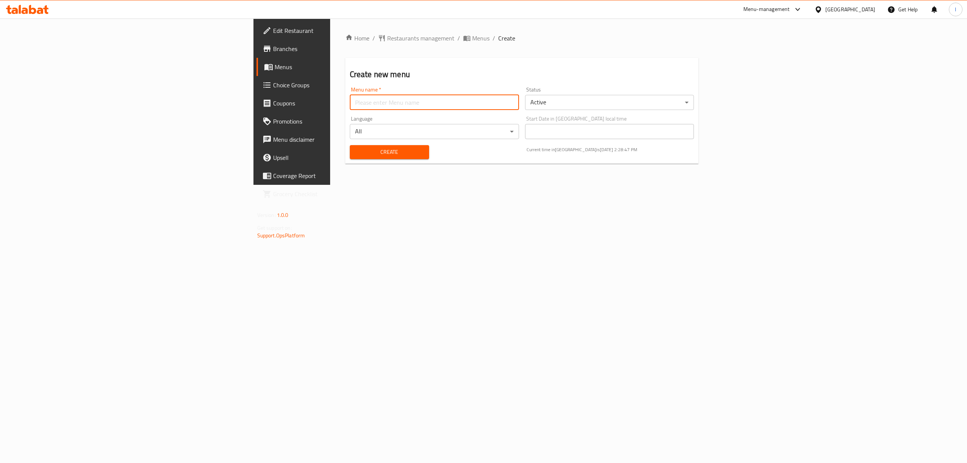
type input "Lanya"
click at [356, 154] on span "Create" at bounding box center [389, 151] width 67 height 9
click at [350, 102] on input "text" at bounding box center [434, 102] width 169 height 15
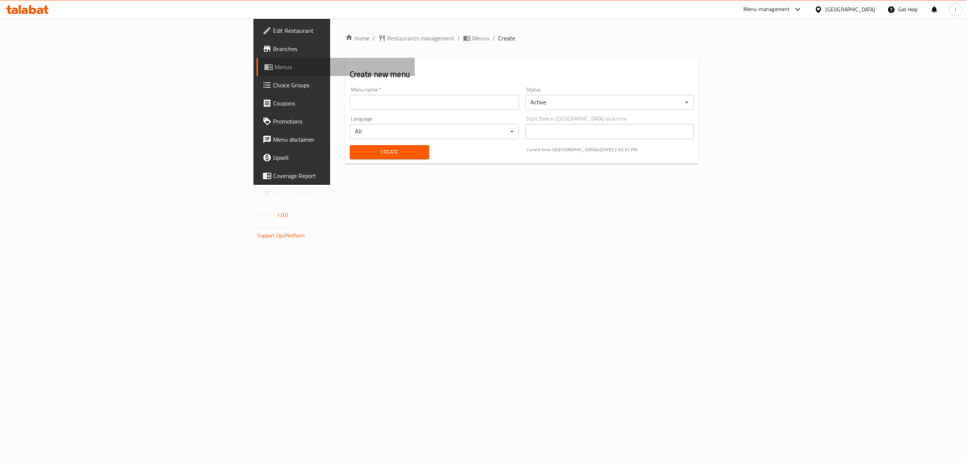
click at [275, 65] on span "Menus" at bounding box center [342, 66] width 134 height 9
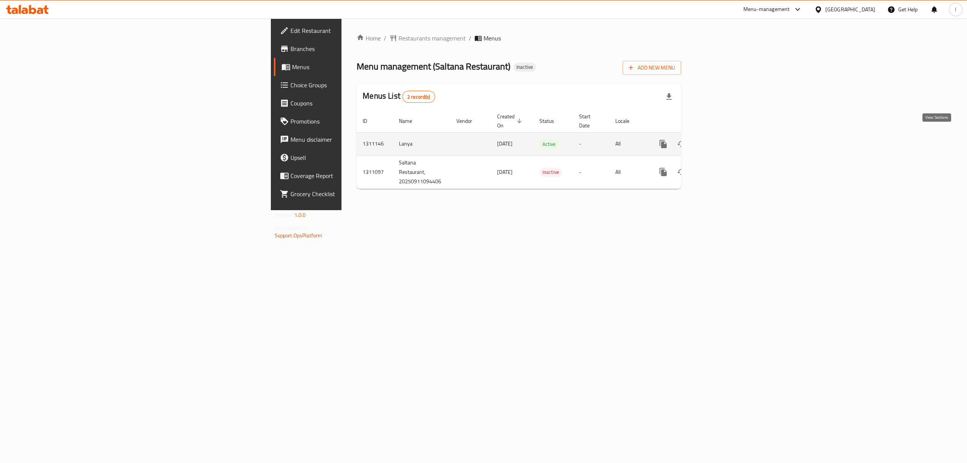
click at [727, 135] on link "enhanced table" at bounding box center [718, 144] width 18 height 18
